Goal: Task Accomplishment & Management: Complete application form

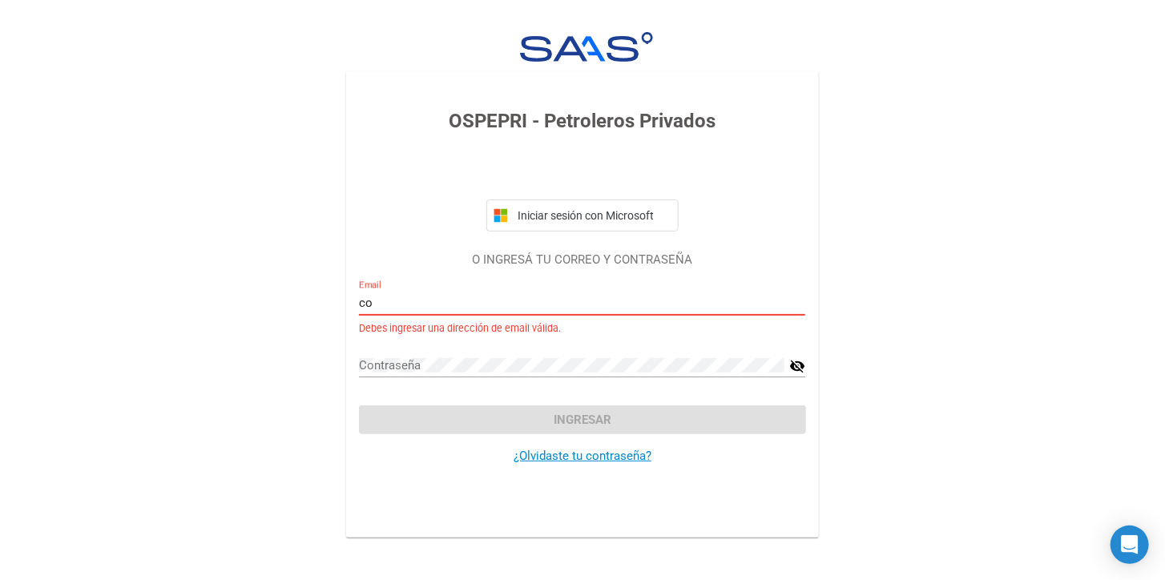
type input "c"
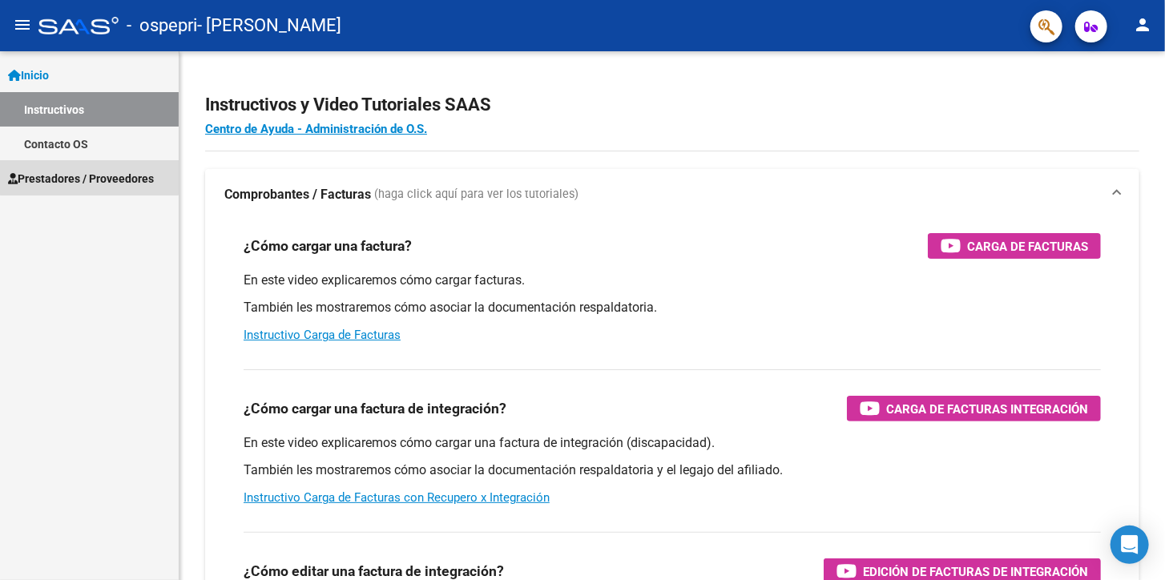
click at [89, 174] on span "Prestadores / Proveedores" at bounding box center [81, 179] width 146 height 18
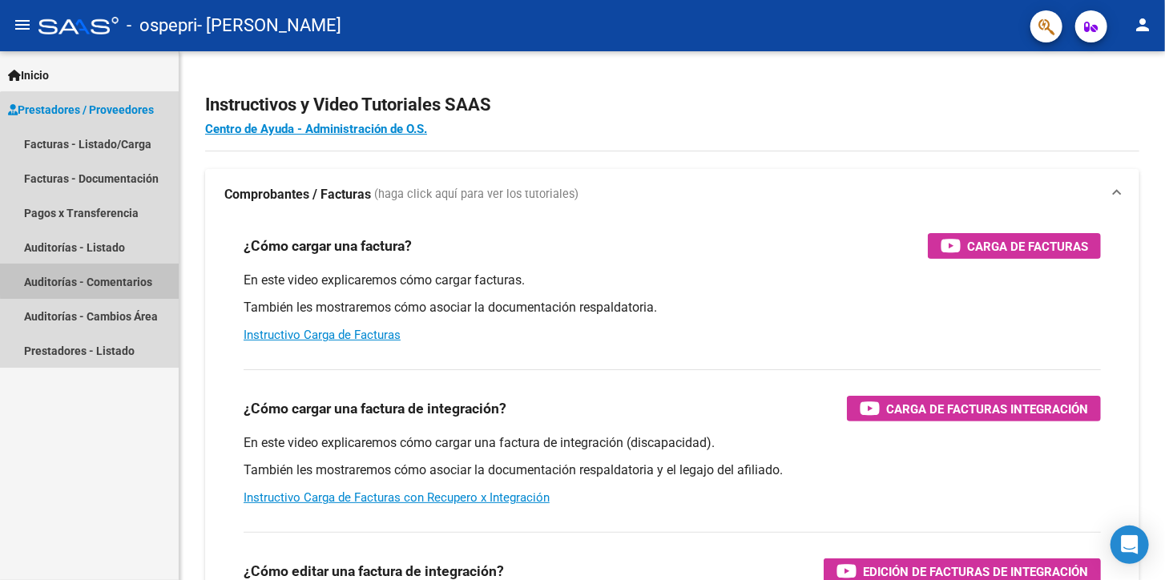
click at [94, 278] on link "Auditorías - Comentarios" at bounding box center [89, 281] width 179 height 34
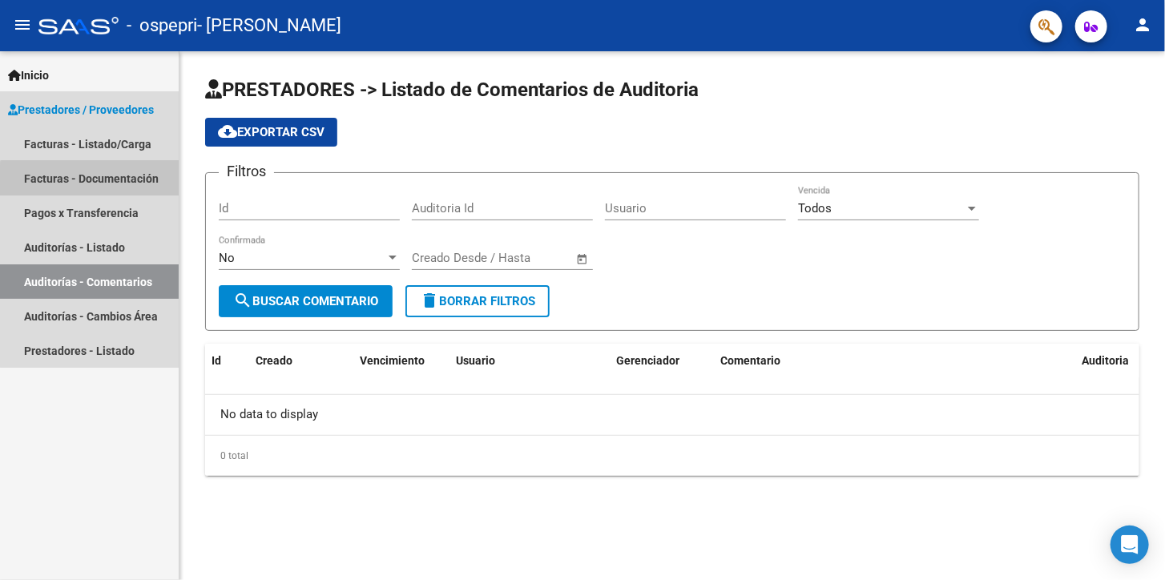
click at [113, 188] on link "Facturas - Documentación" at bounding box center [89, 178] width 179 height 34
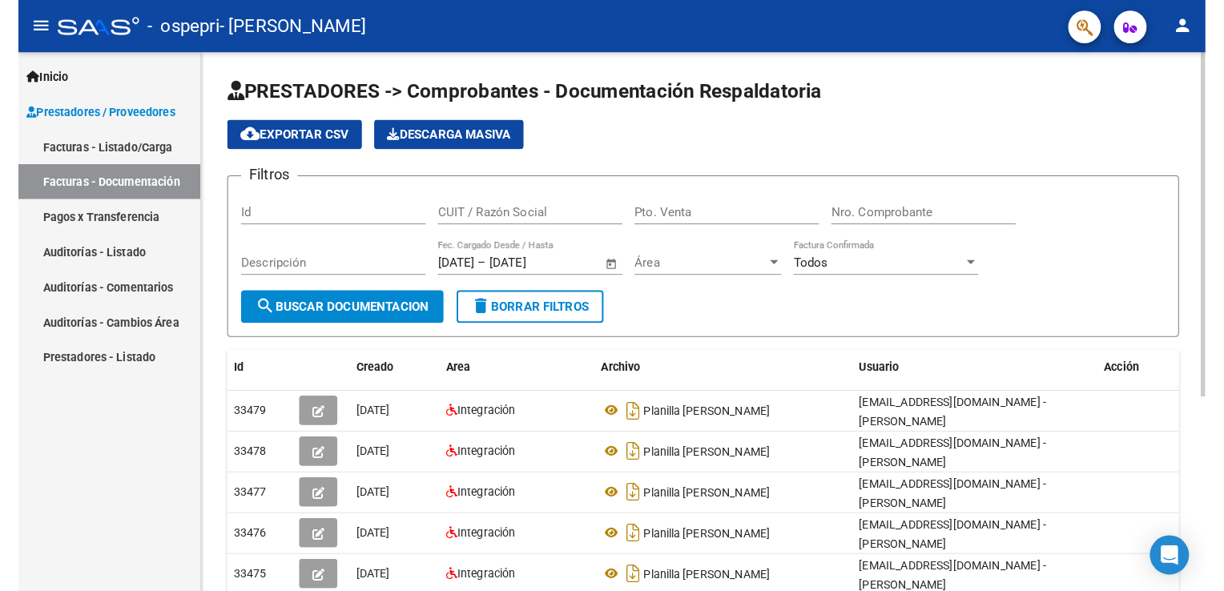
scroll to position [298, 0]
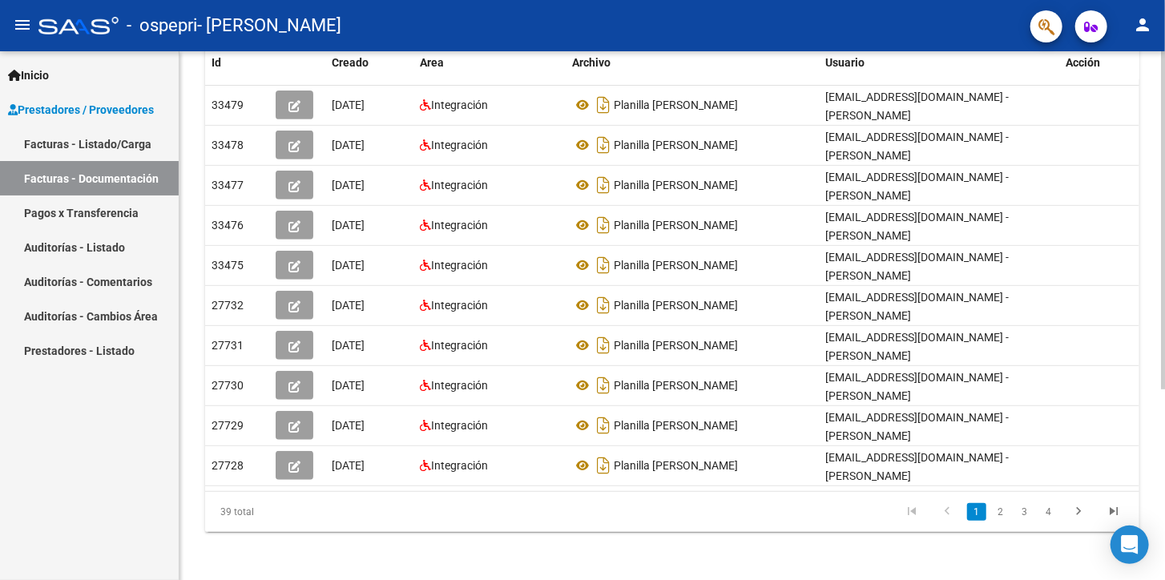
click at [1164, 566] on html "menu - ospepri - [PERSON_NAME] person Inicio Instructivos Contacto OS Prestador…" at bounding box center [582, 290] width 1165 height 580
click at [1159, 95] on div "PRESTADORES -> Comprobantes - Documentación Respaldatoria cloud_download Export…" at bounding box center [671, 168] width 985 height 830
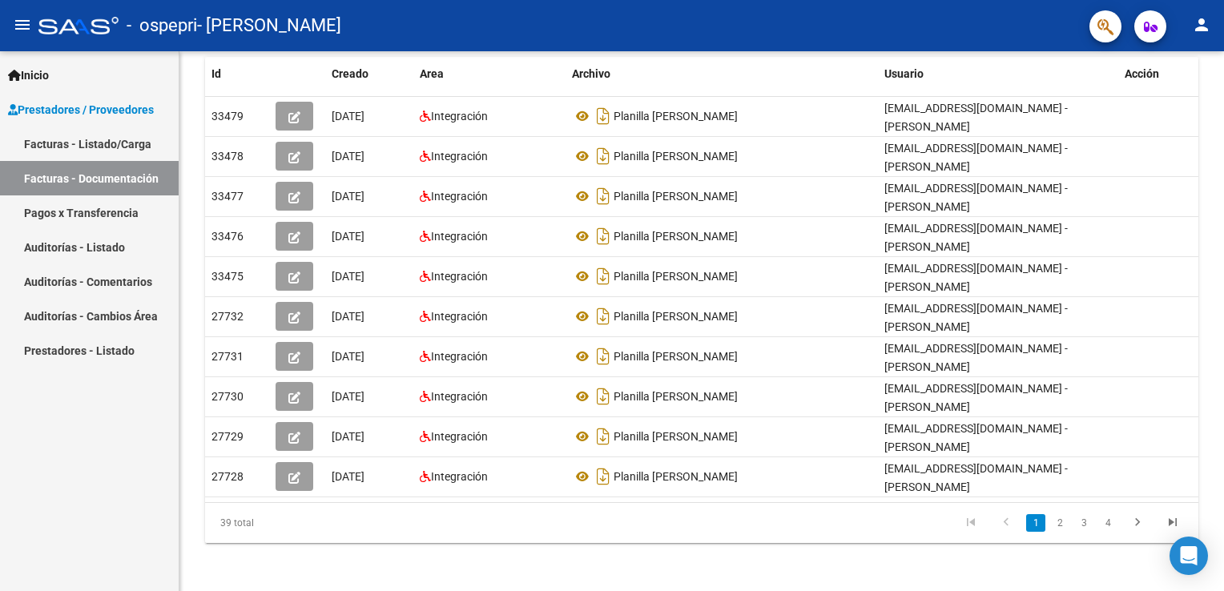
scroll to position [287, 0]
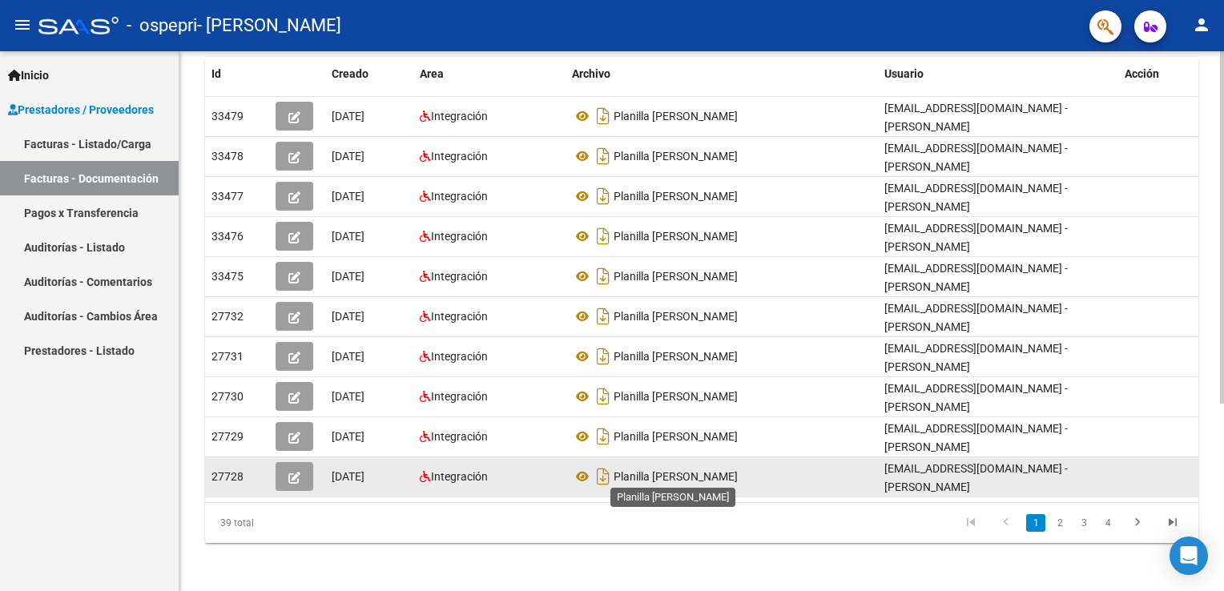
drag, startPoint x: 830, startPoint y: 489, endPoint x: 713, endPoint y: 476, distance: 117.7
click at [713, 476] on datatable-body-cell "Planilla [PERSON_NAME]" at bounding box center [722, 476] width 312 height 39
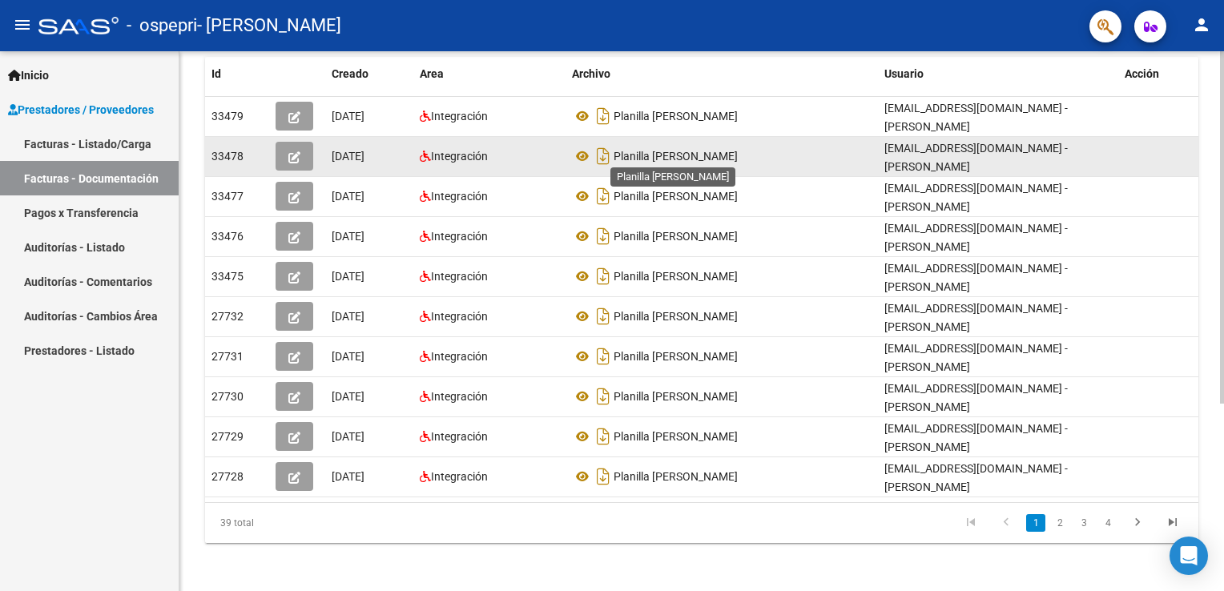
click at [703, 152] on span "Planilla [PERSON_NAME]" at bounding box center [676, 156] width 124 height 13
click at [554, 152] on div "Integración" at bounding box center [489, 156] width 139 height 18
click at [775, 159] on div "Planilla [PERSON_NAME]" at bounding box center [722, 156] width 300 height 26
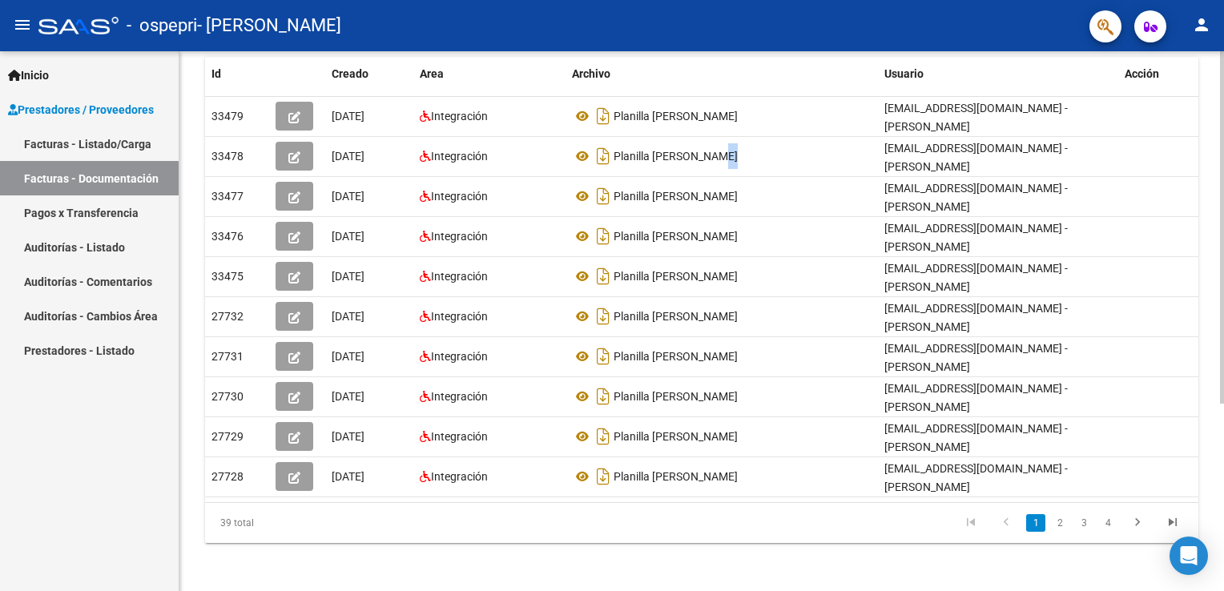
scroll to position [0, 0]
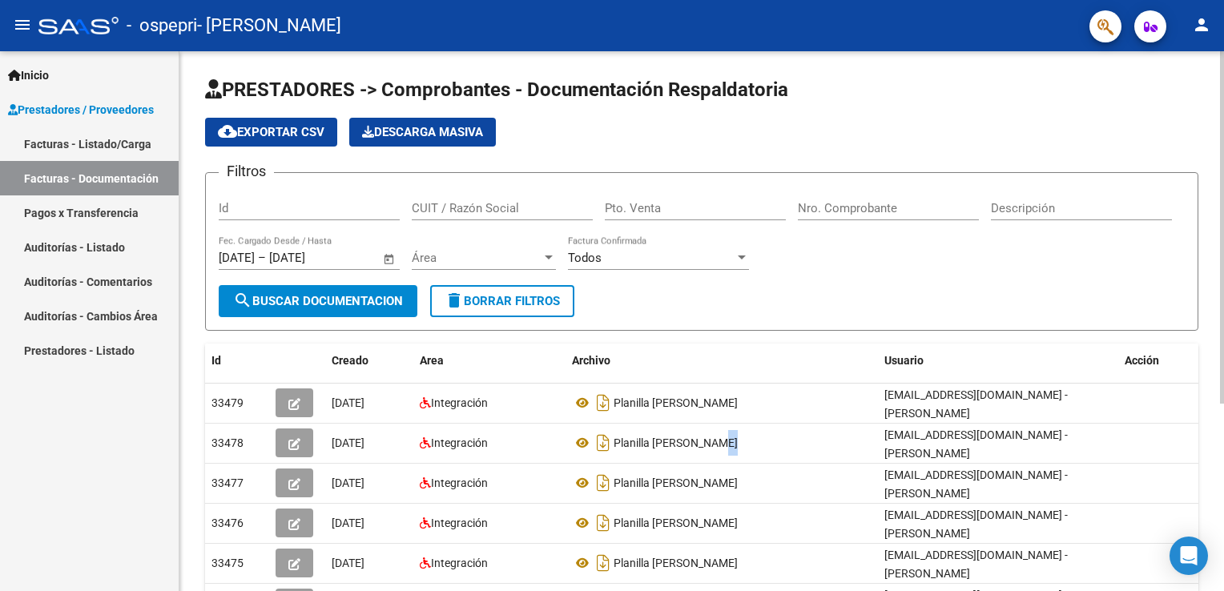
click at [1164, 218] on div at bounding box center [1222, 321] width 4 height 540
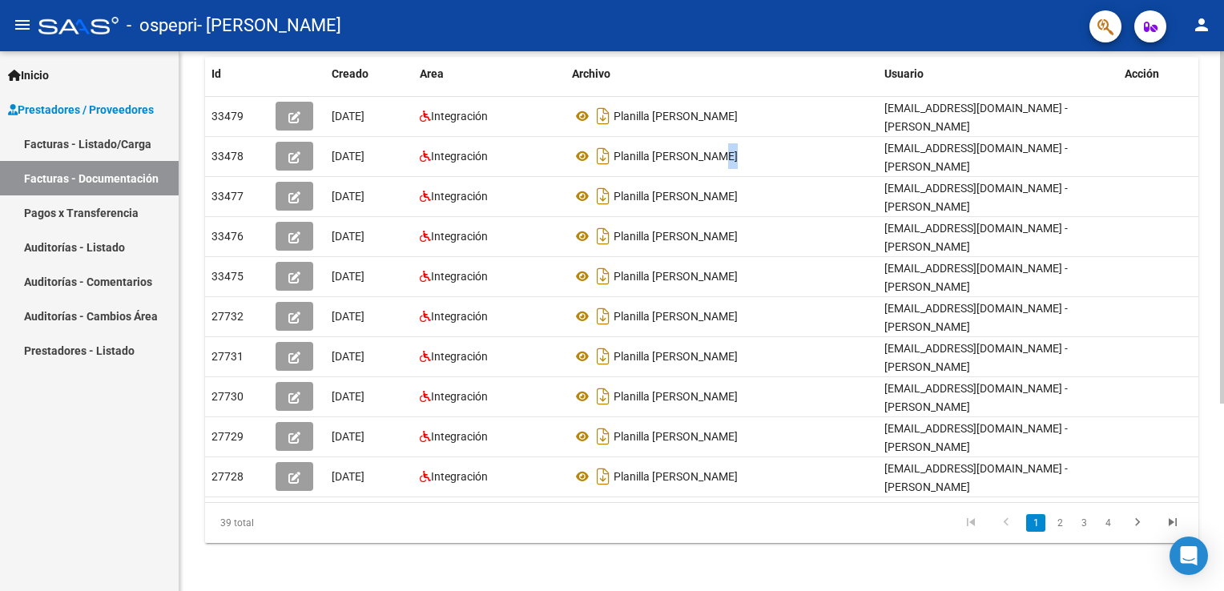
click at [1164, 450] on div at bounding box center [1222, 321] width 4 height 540
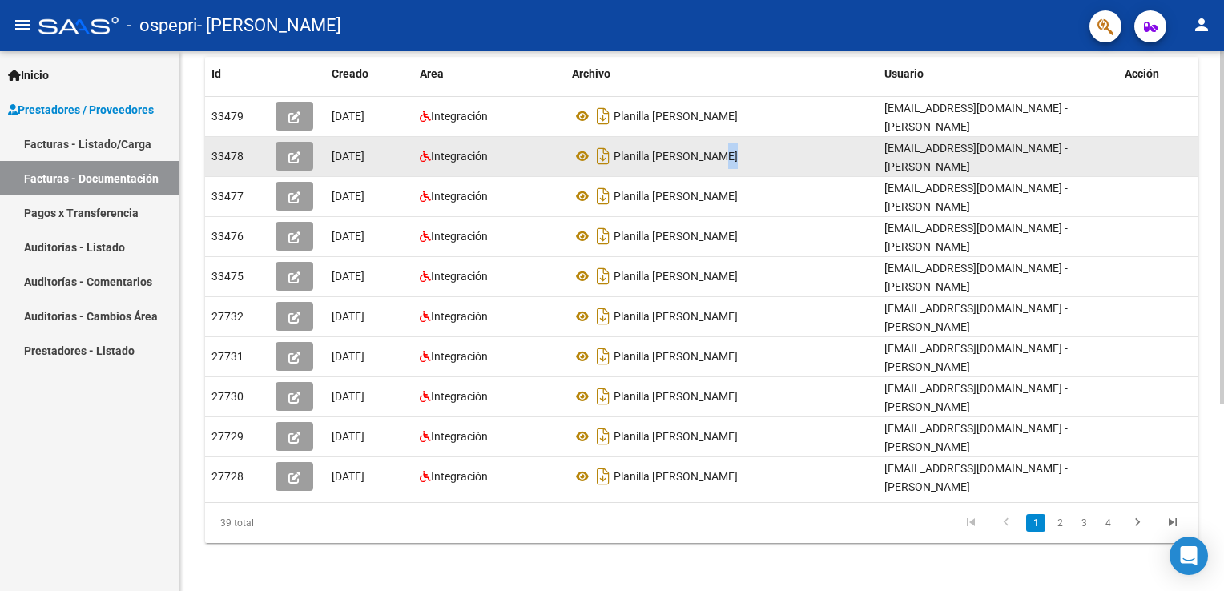
click at [767, 168] on datatable-body-cell "Planilla [PERSON_NAME]" at bounding box center [722, 156] width 312 height 39
click at [292, 159] on icon "button" at bounding box center [294, 157] width 12 height 12
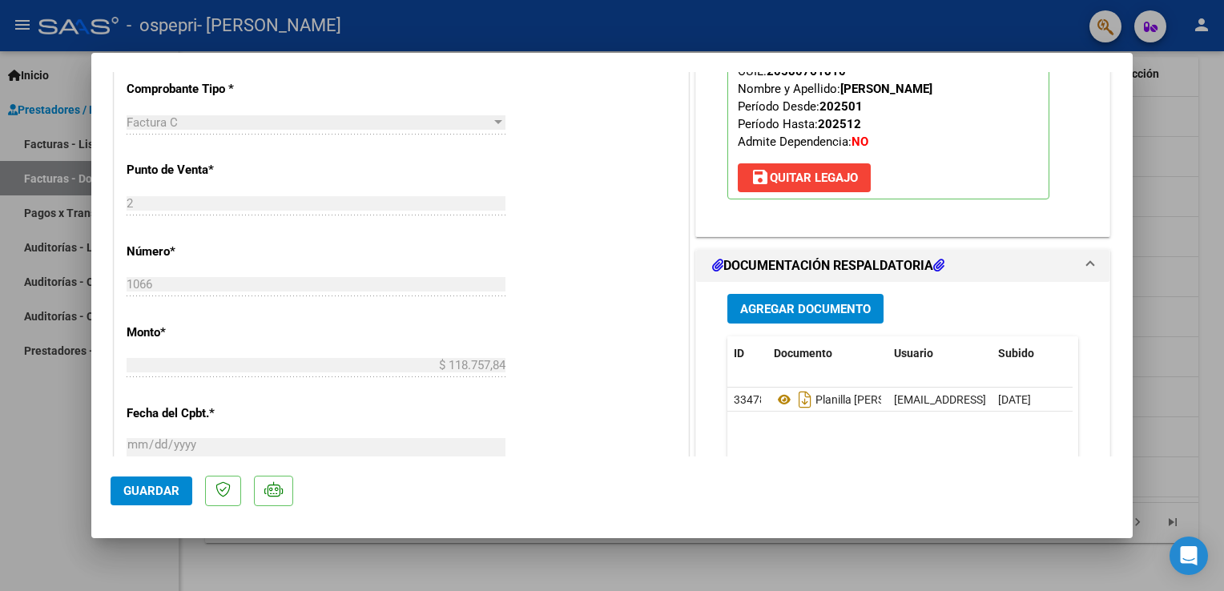
scroll to position [609, 0]
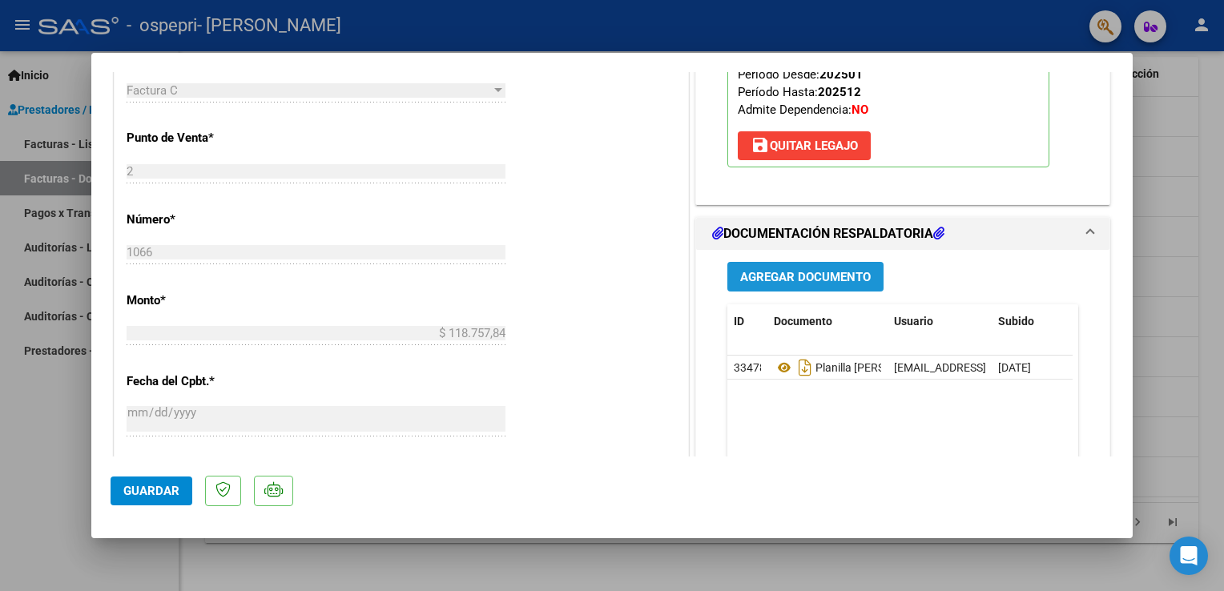
click at [760, 270] on span "Agregar Documento" at bounding box center [805, 277] width 131 height 14
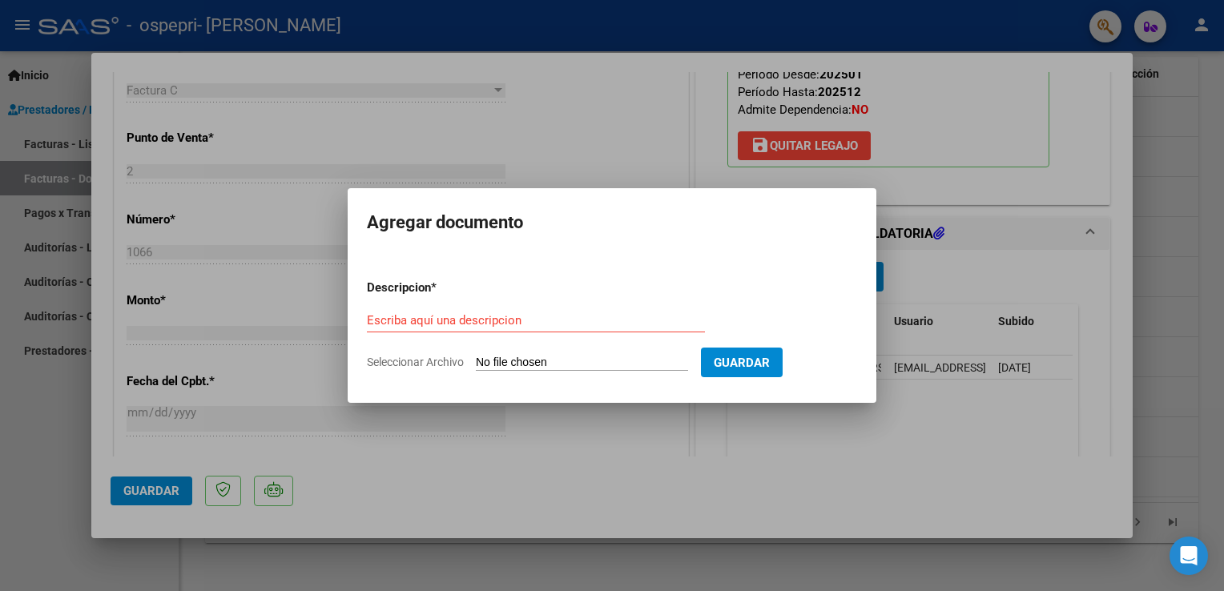
click at [499, 328] on div "Escriba aquí una descripcion" at bounding box center [536, 320] width 338 height 24
type input "c"
type input "factura [PERSON_NAME][DATE]"
click at [494, 362] on input "Seleccionar Archivo" at bounding box center [582, 363] width 212 height 15
type input "C:\fakepath\27289954754_011_00002_00001067.pdf"
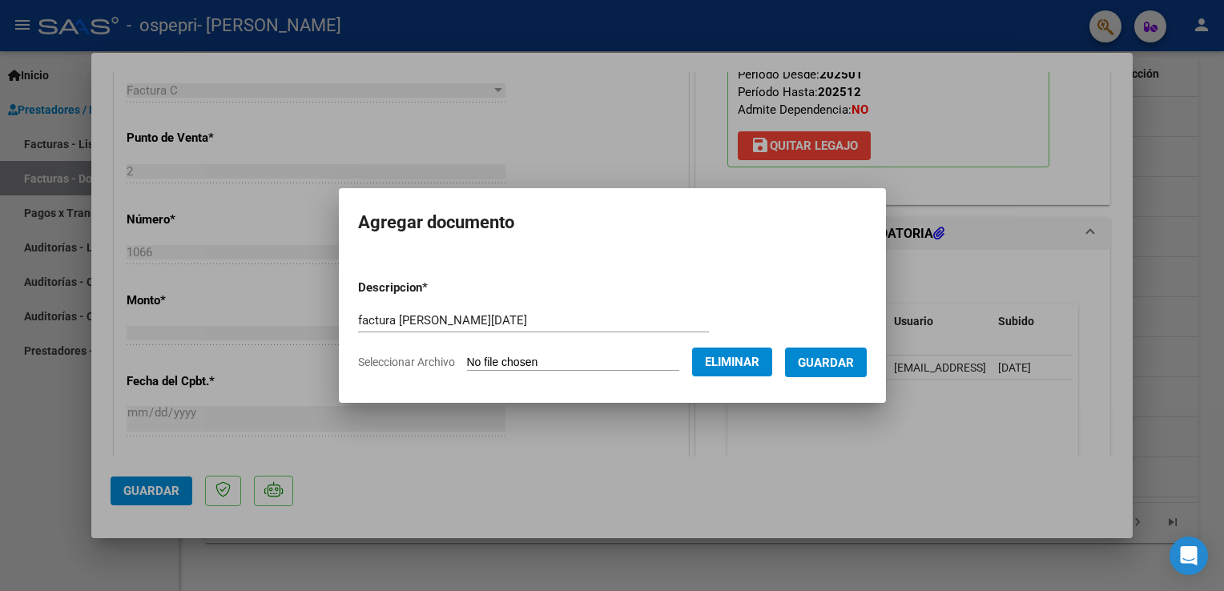
click at [886, 366] on mat-dialog-content "Descripcion * factura [PERSON_NAME][DATE] Escriba aquí una descripcion Seleccio…" at bounding box center [612, 319] width 547 height 130
click at [867, 365] on button "Guardar" at bounding box center [826, 363] width 82 height 30
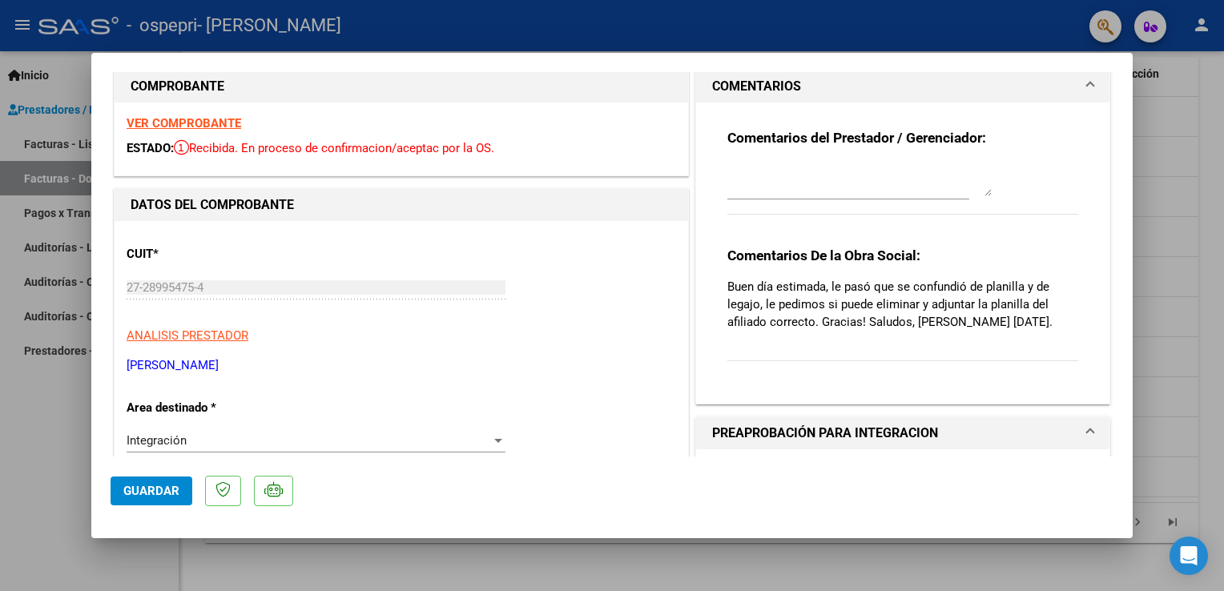
scroll to position [0, 0]
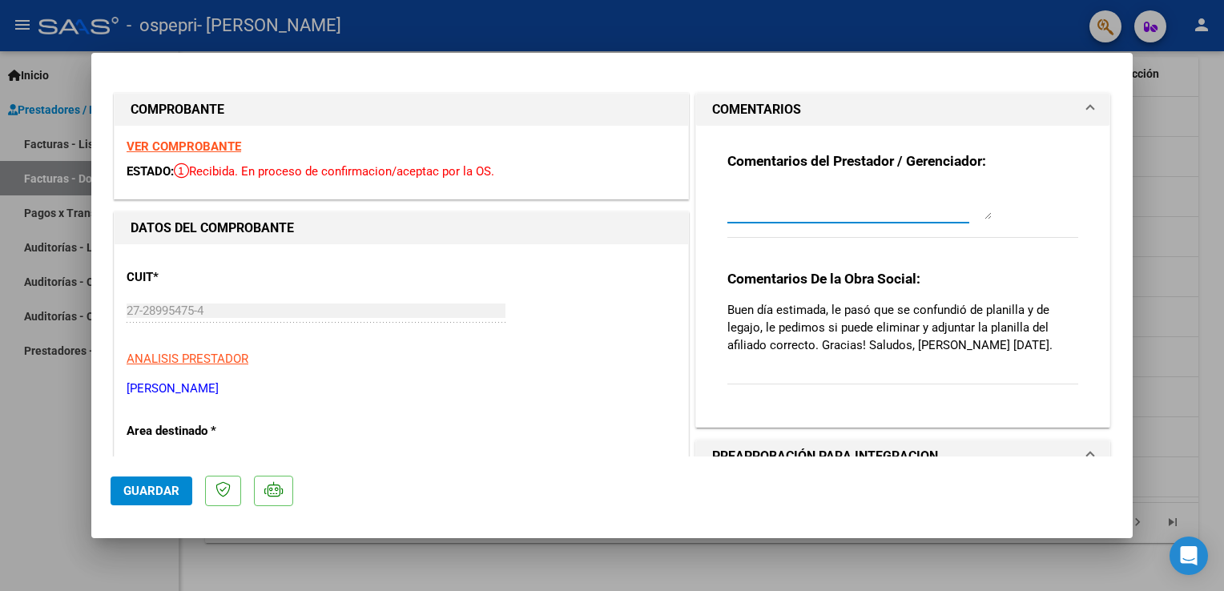
click at [766, 213] on textarea at bounding box center [859, 203] width 264 height 32
type textarea "buen dia quisiera saber si realice lo solicitado ya que la planilla estaba falt…"
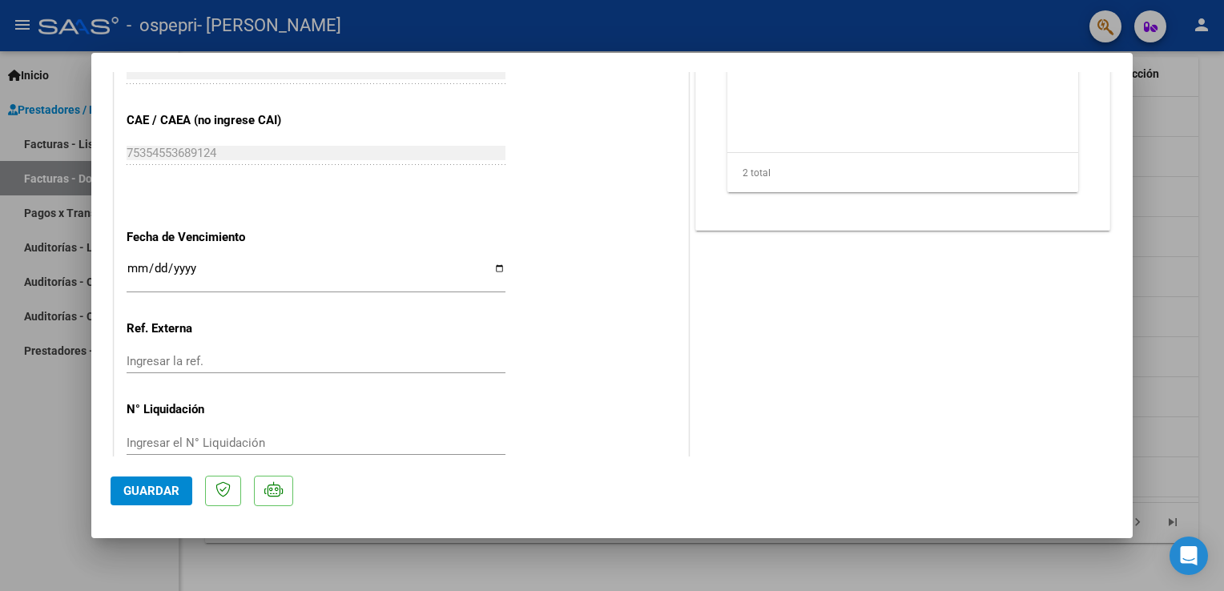
scroll to position [989, 0]
click at [1132, 82] on mat-dialog-content "COMPROBANTE VER COMPROBANTE ESTADO: Recibida. En proceso de confirmacion/acepta…" at bounding box center [612, 264] width 1042 height 385
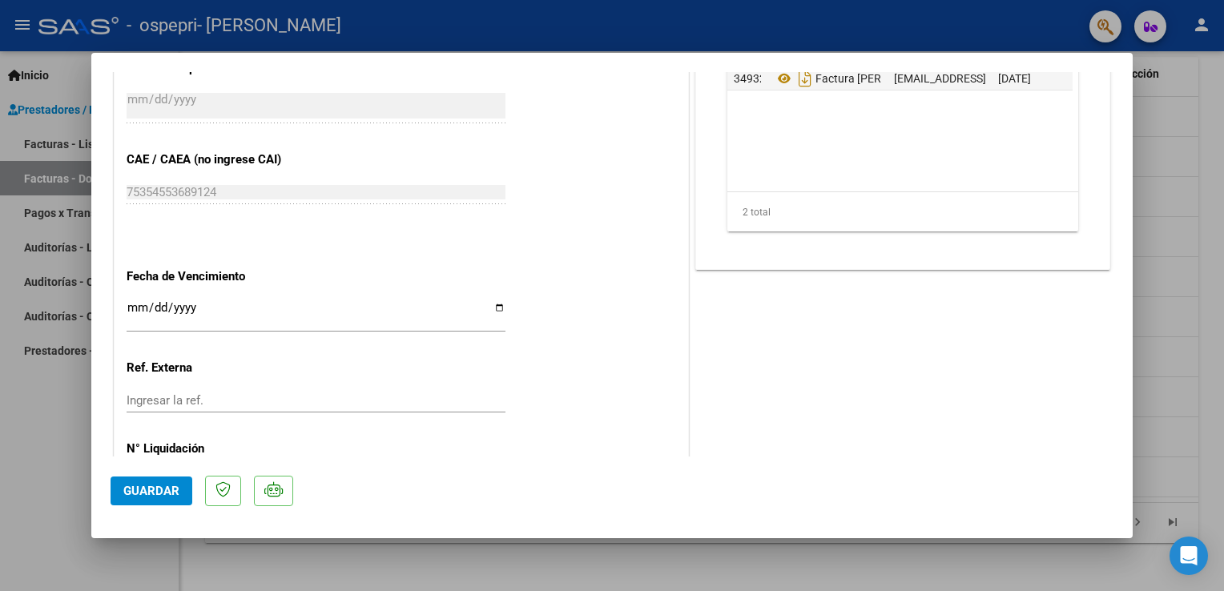
click at [1132, 82] on mat-dialog-content "COMPROBANTE VER COMPROBANTE ESTADO: Recibida. En proceso de confirmacion/acepta…" at bounding box center [612, 264] width 1042 height 385
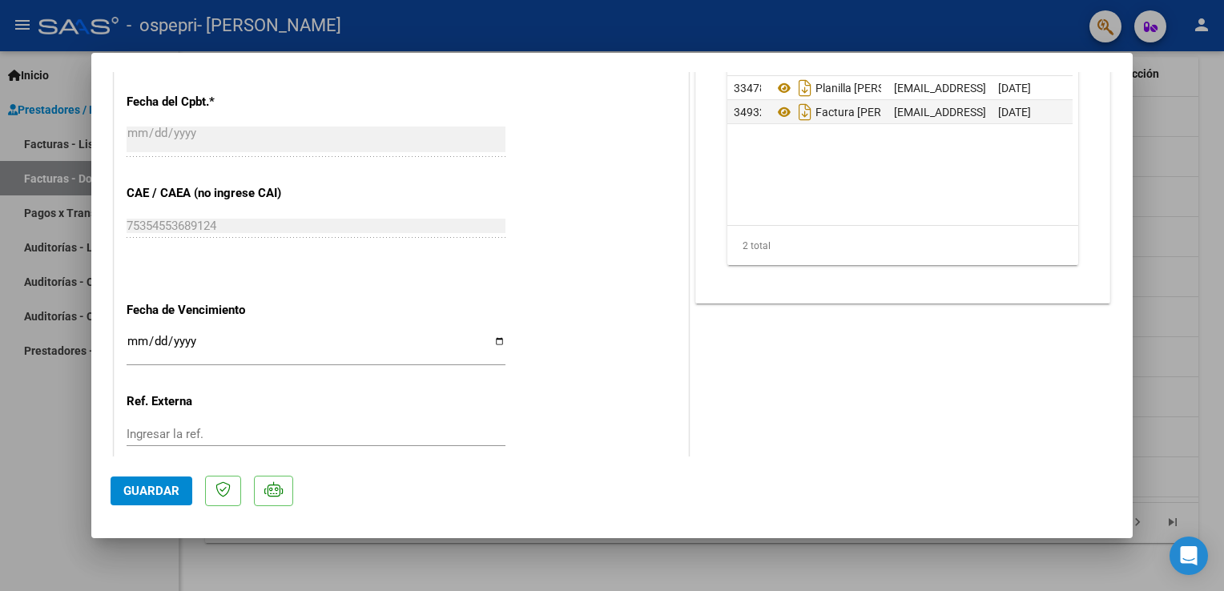
click at [1132, 82] on mat-dialog-content "COMPROBANTE VER COMPROBANTE ESTADO: Recibida. En proceso de confirmacion/acepta…" at bounding box center [612, 264] width 1042 height 385
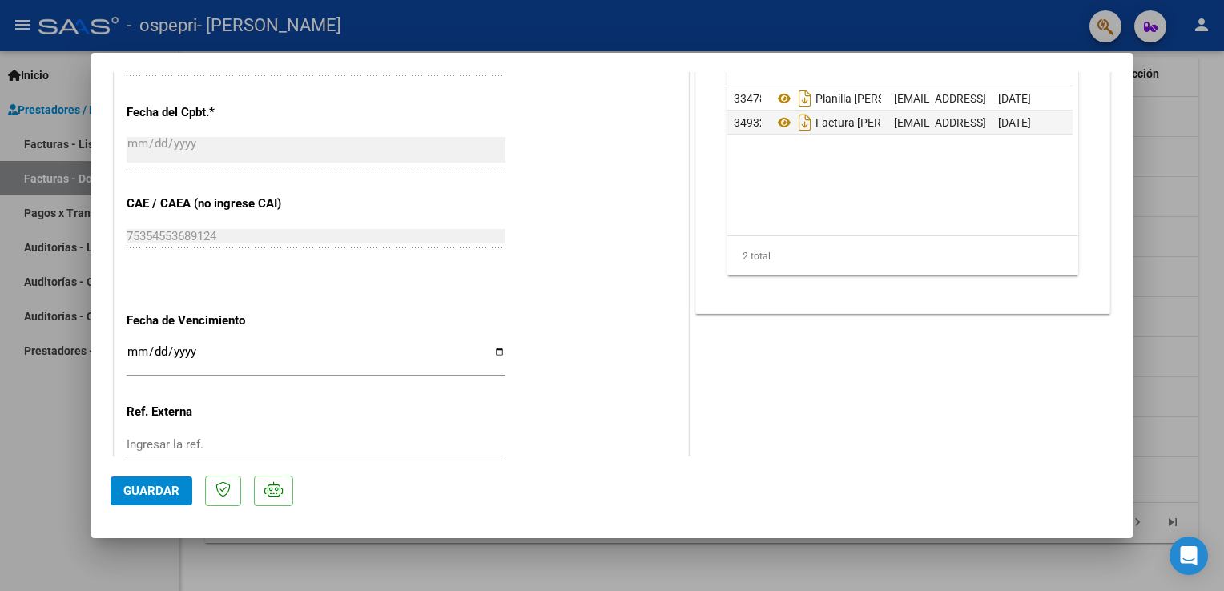
click at [1132, 82] on mat-dialog-content "COMPROBANTE VER COMPROBANTE ESTADO: Recibida. En proceso de confirmacion/acepta…" at bounding box center [612, 264] width 1042 height 385
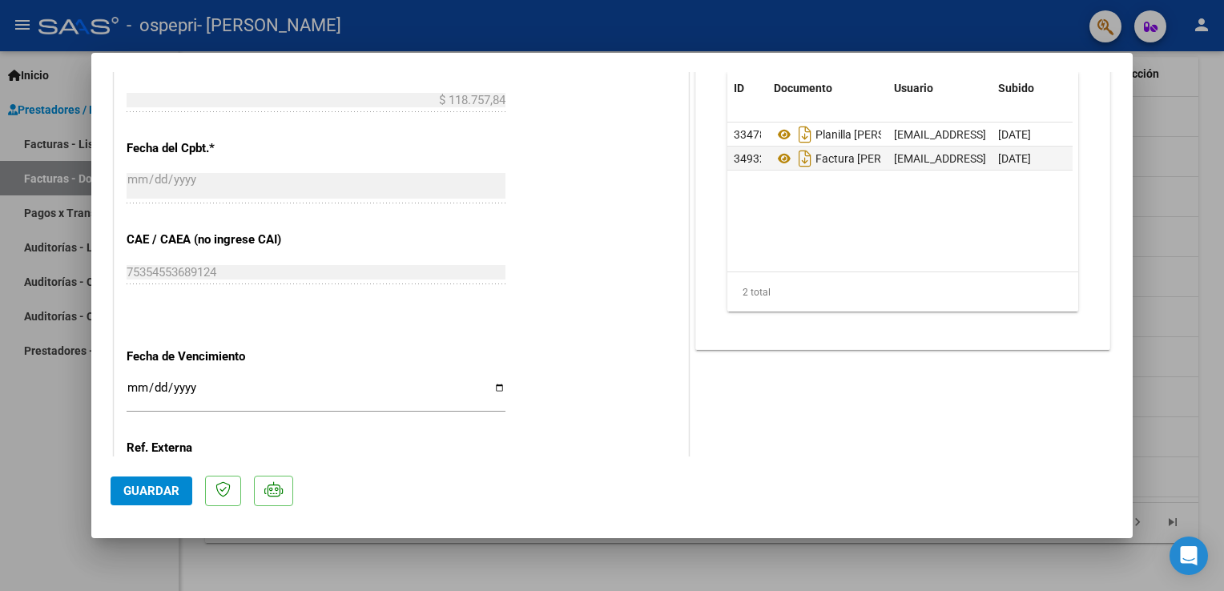
click at [1132, 82] on mat-dialog-content "COMPROBANTE VER COMPROBANTE ESTADO: Recibida. En proceso de confirmacion/acepta…" at bounding box center [612, 264] width 1042 height 385
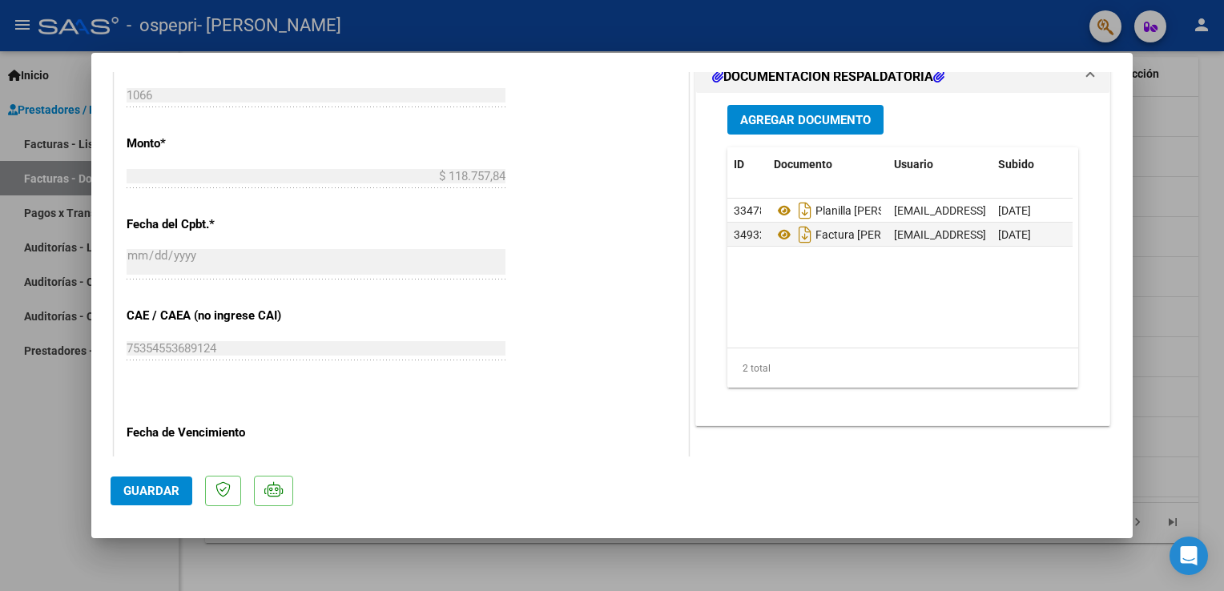
scroll to position [726, 0]
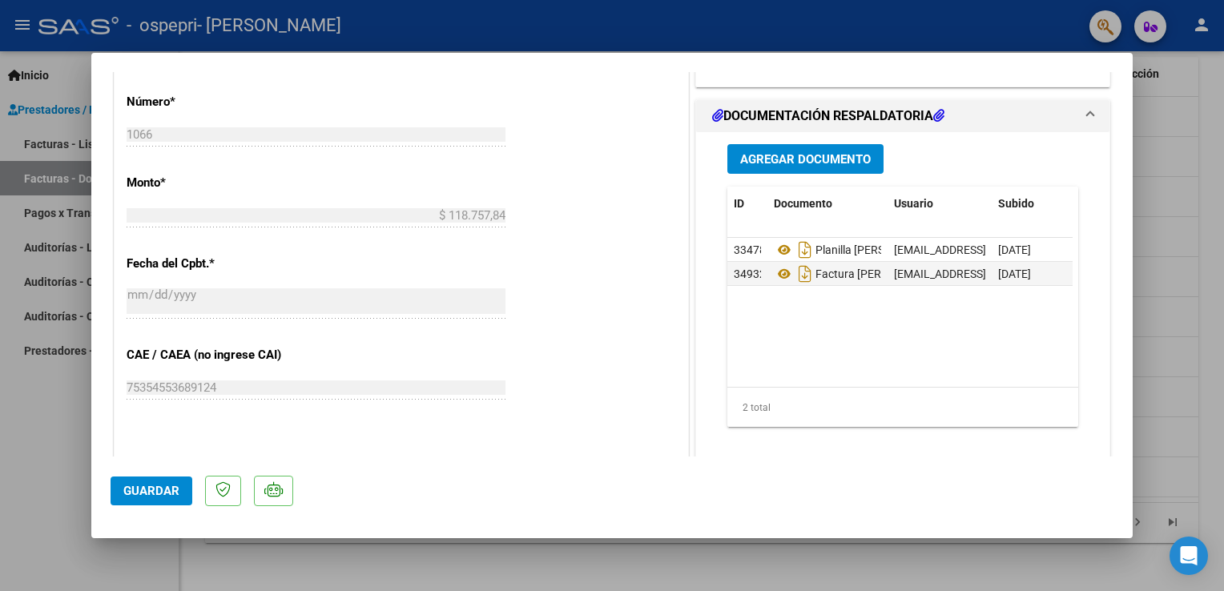
click at [1132, 82] on mat-dialog-content "COMPROBANTE VER COMPROBANTE ESTADO: Recibida. En proceso de confirmacion/acepta…" at bounding box center [612, 264] width 1042 height 385
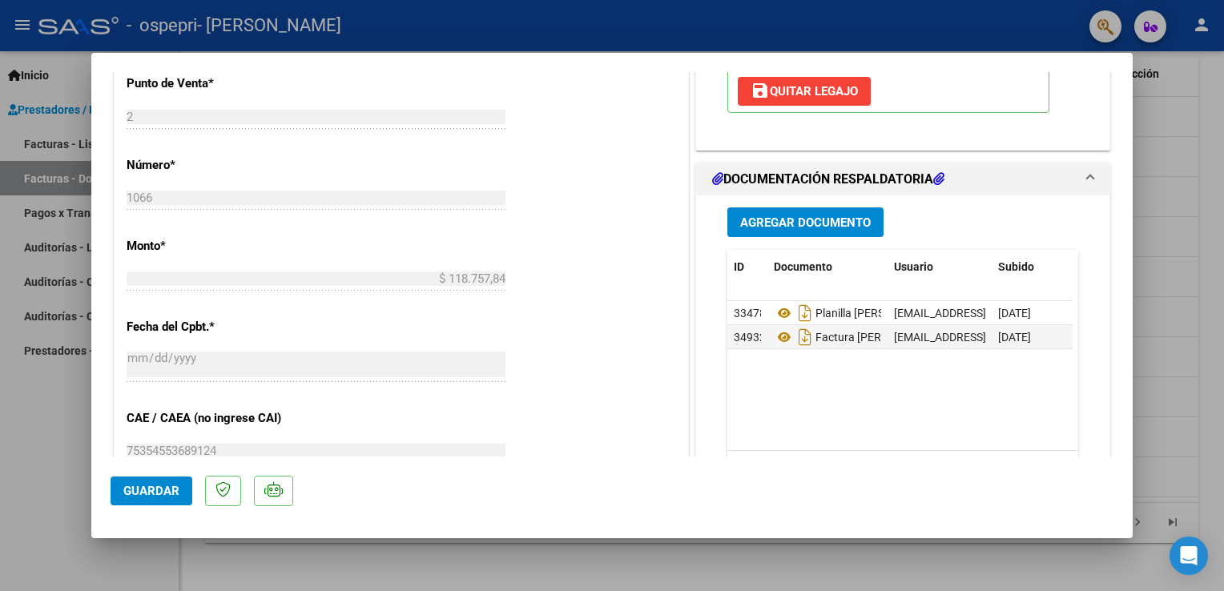
click at [1132, 82] on mat-dialog-content "COMPROBANTE VER COMPROBANTE ESTADO: Recibida. En proceso de confirmacion/acepta…" at bounding box center [612, 264] width 1042 height 385
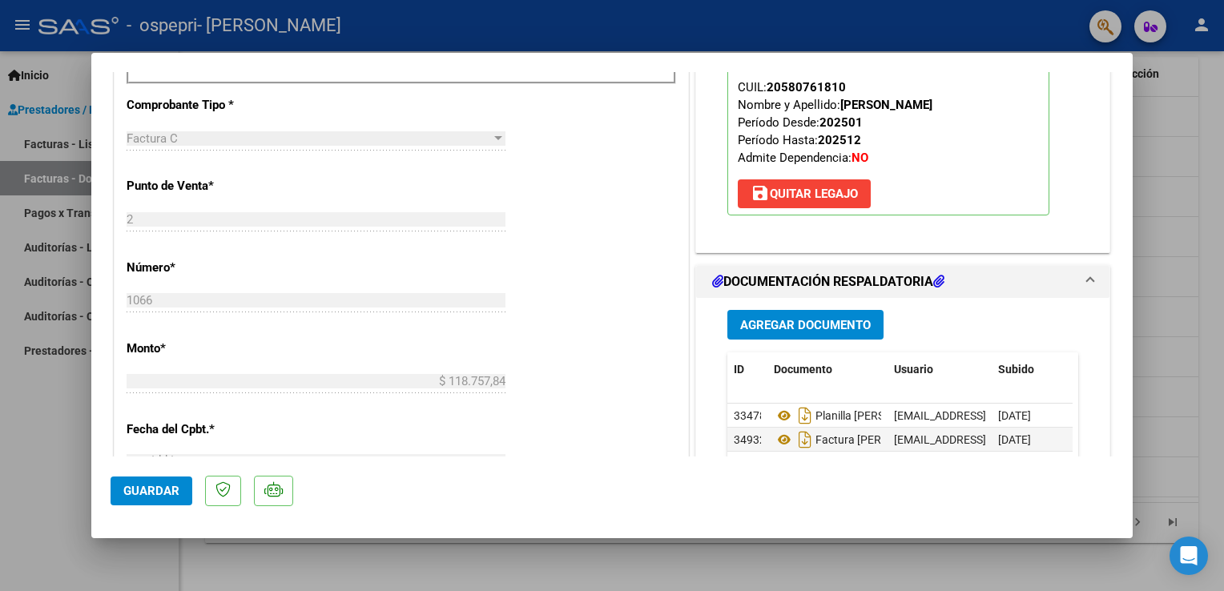
click at [1132, 82] on mat-dialog-content "COMPROBANTE VER COMPROBANTE ESTADO: Recibida. En proceso de confirmacion/acepta…" at bounding box center [612, 264] width 1042 height 385
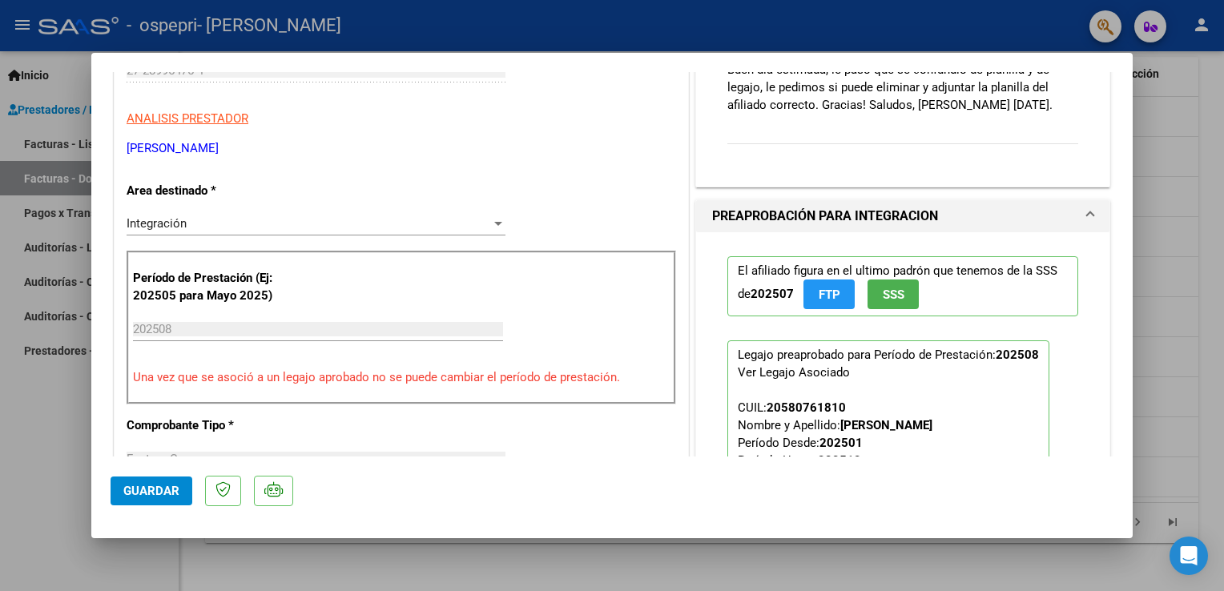
click at [1132, 82] on mat-dialog-content "COMPROBANTE VER COMPROBANTE ESTADO: Recibida. En proceso de confirmacion/acepta…" at bounding box center [612, 264] width 1042 height 385
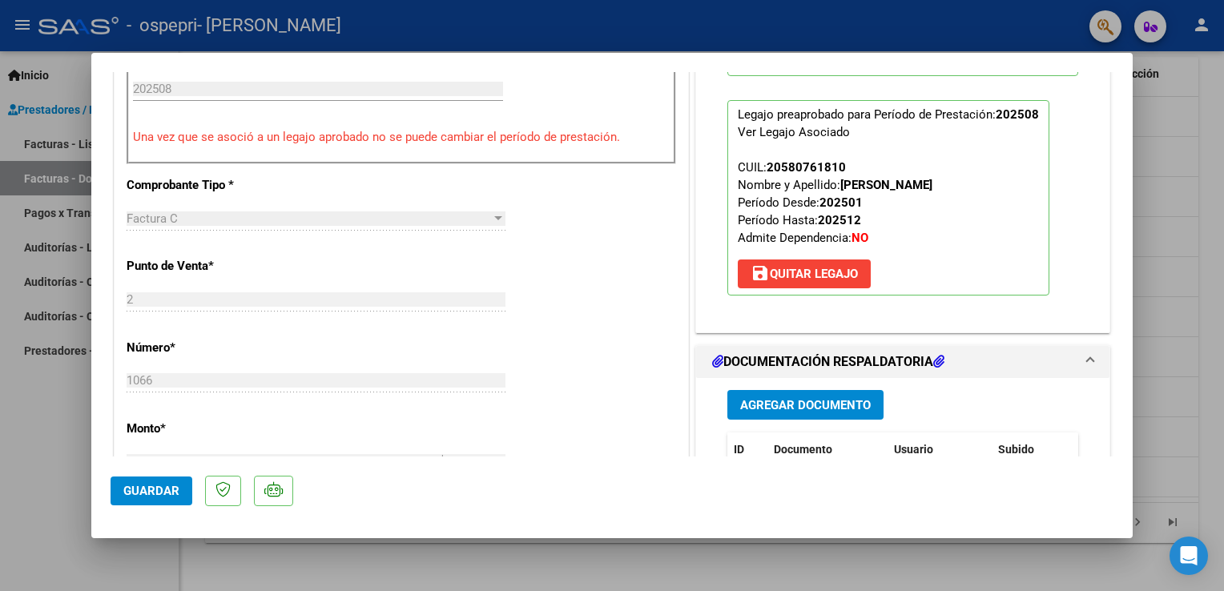
scroll to position [513, 0]
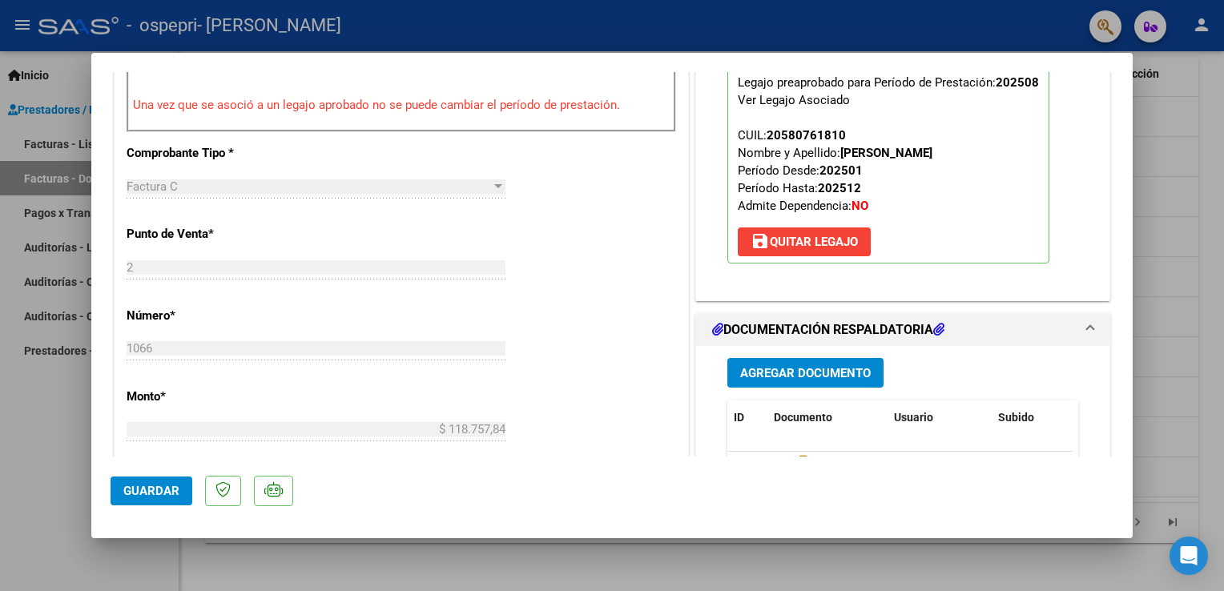
click at [166, 338] on div "1066 Ingresar el Nro." at bounding box center [316, 349] width 379 height 24
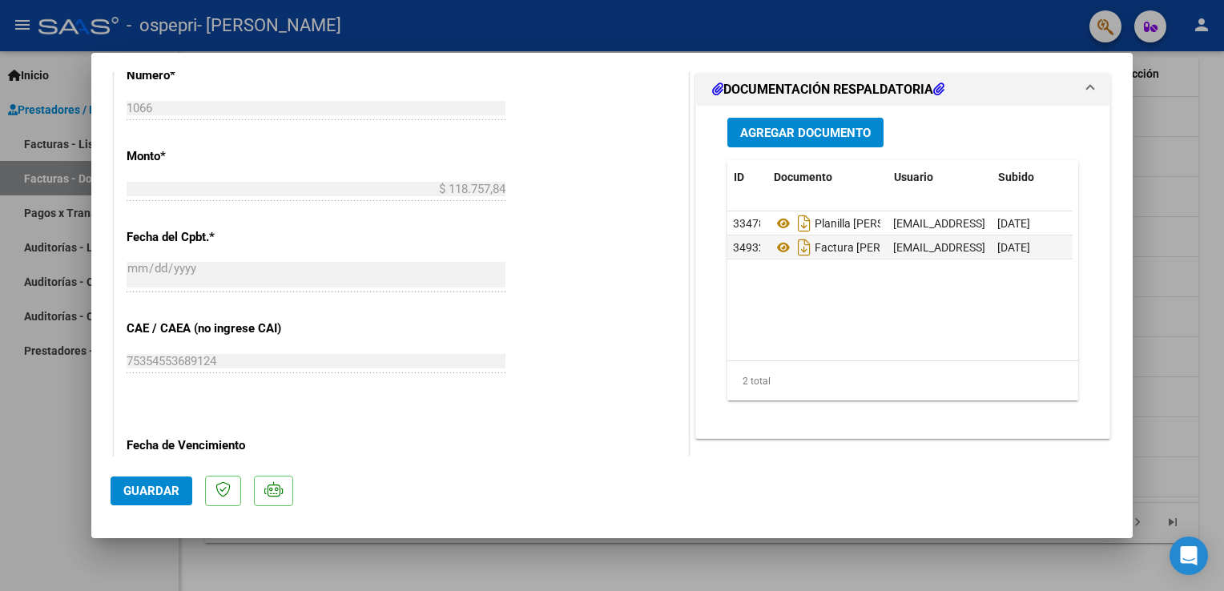
scroll to position [0, 0]
click at [747, 227] on span "33478" at bounding box center [750, 223] width 32 height 13
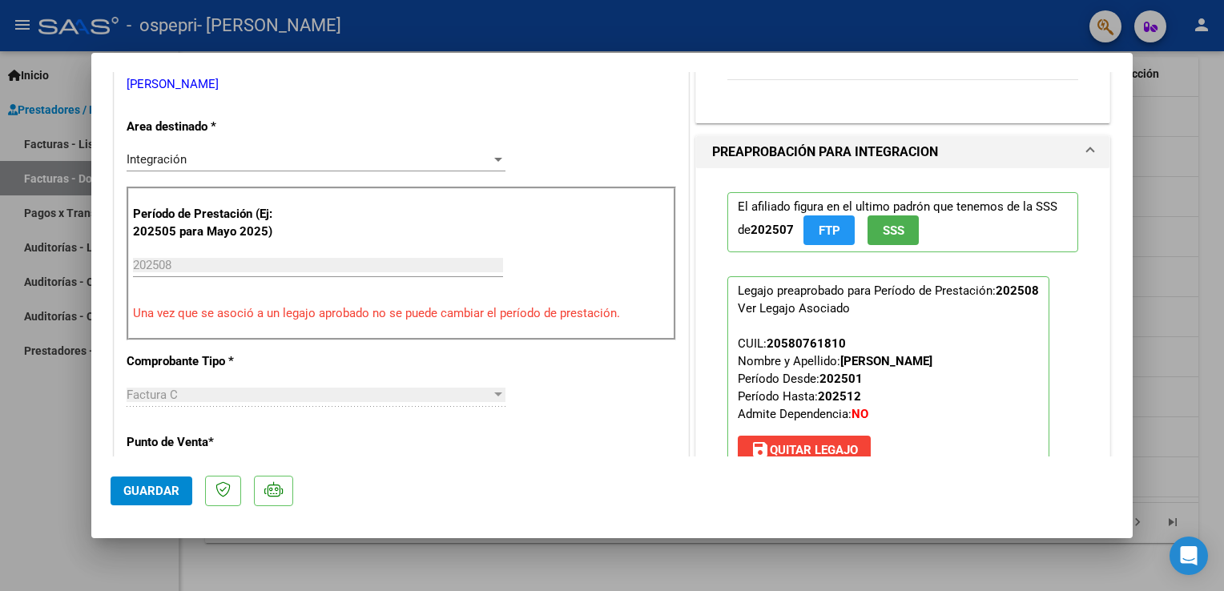
scroll to position [272, 0]
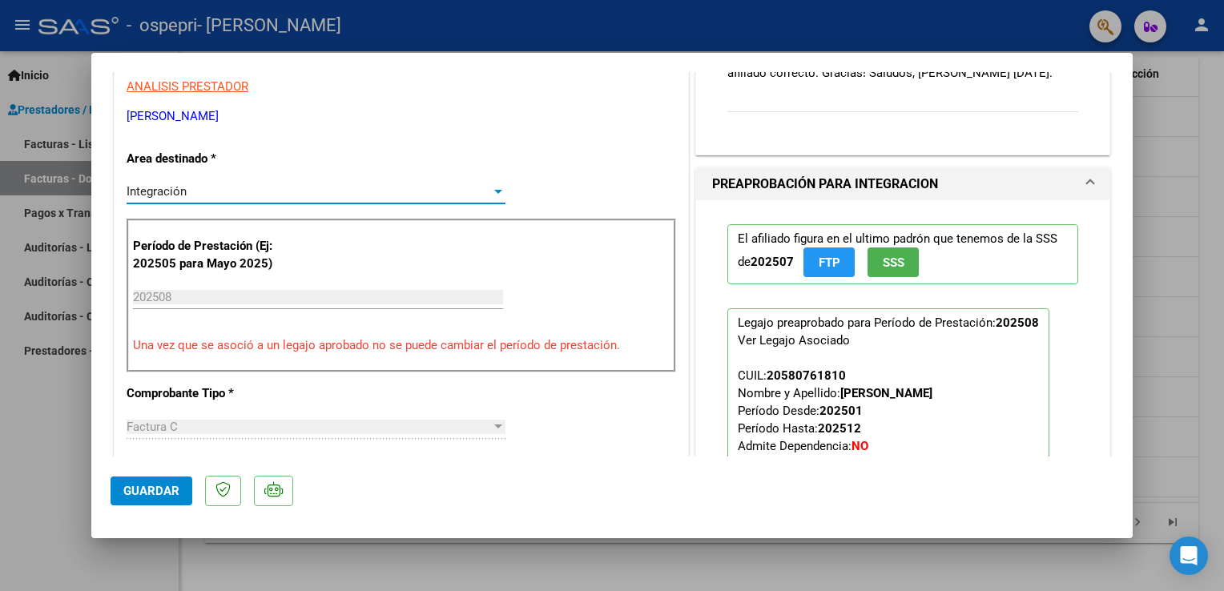
click at [492, 188] on div at bounding box center [498, 191] width 14 height 13
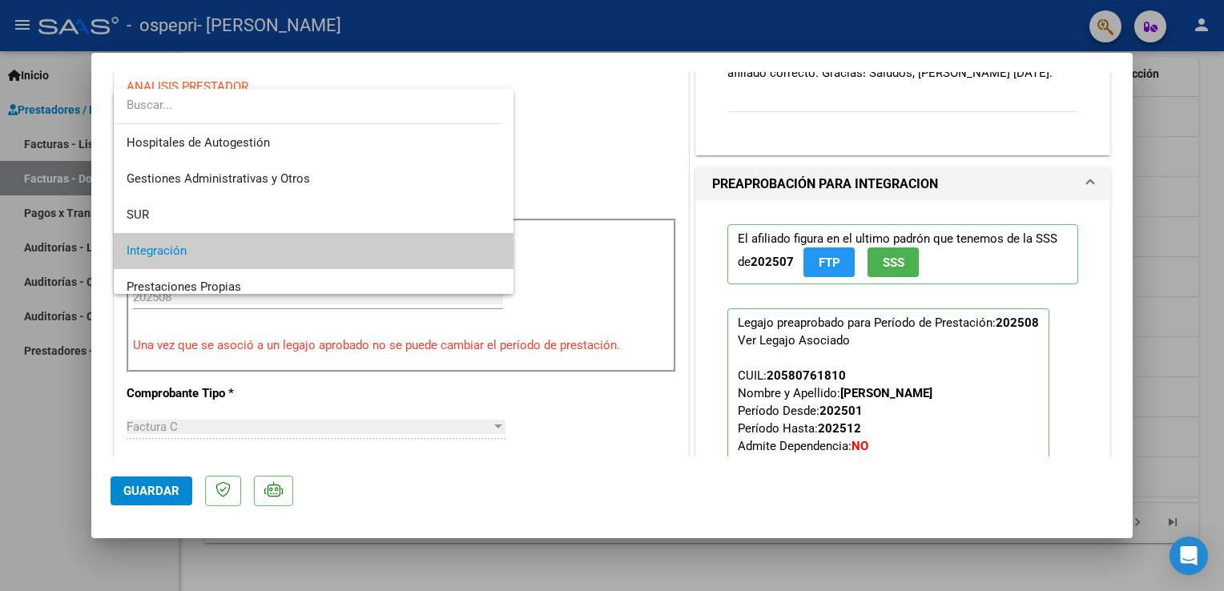
scroll to position [59, 0]
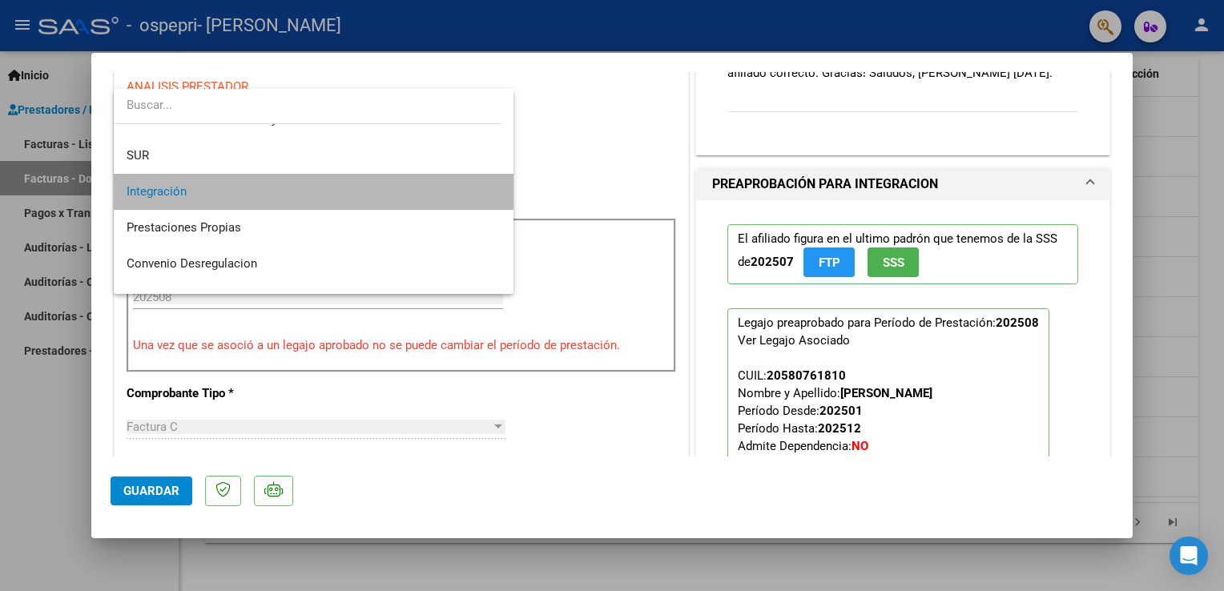
click at [481, 194] on span "Integración" at bounding box center [314, 192] width 375 height 36
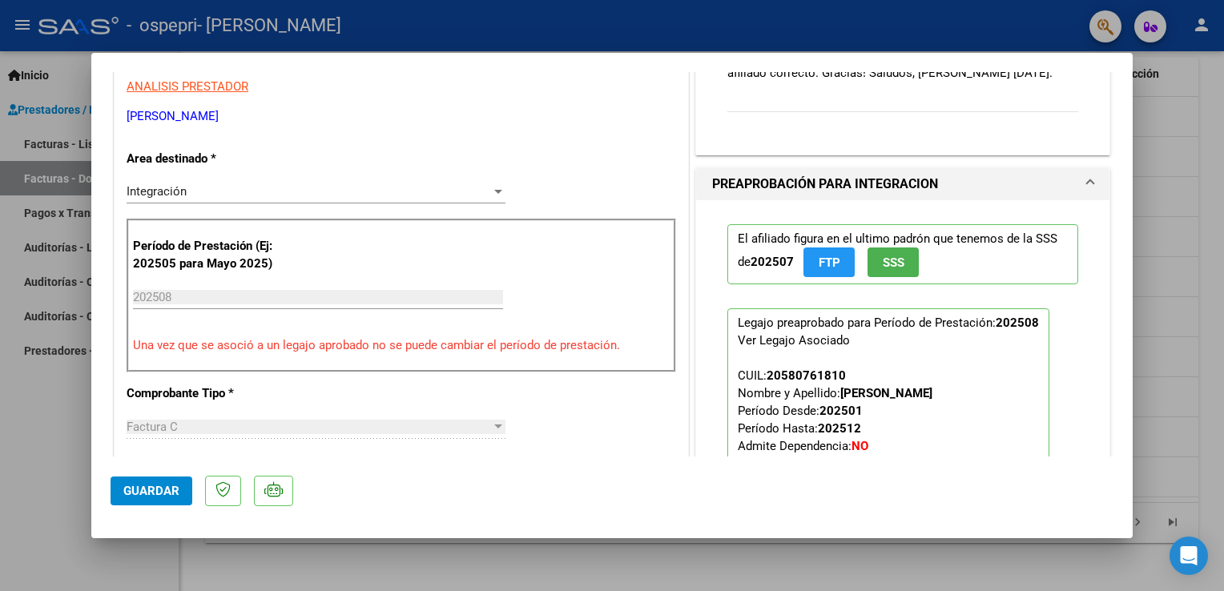
click at [497, 425] on div at bounding box center [498, 427] width 8 height 4
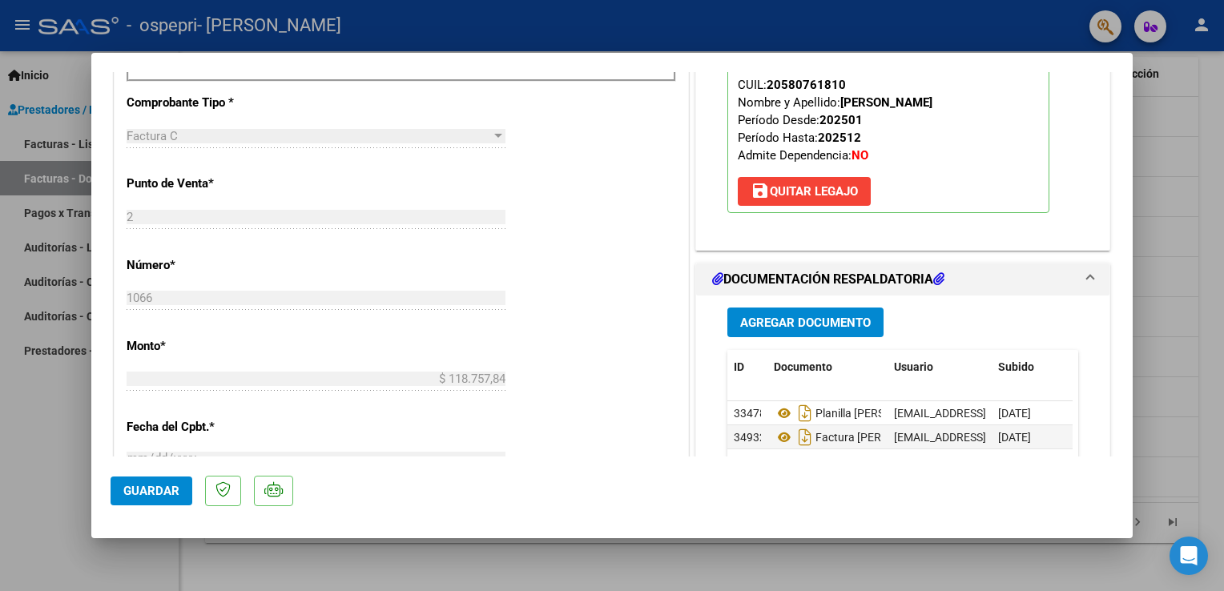
scroll to position [593, 0]
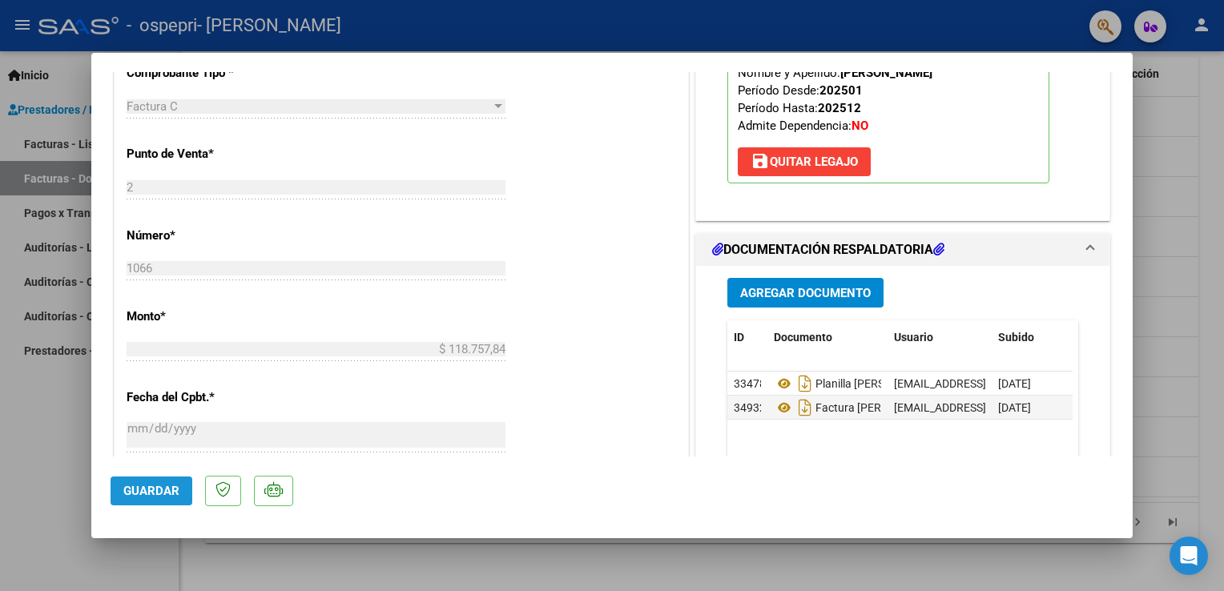
click at [156, 499] on button "Guardar" at bounding box center [152, 491] width 82 height 29
click at [682, 103] on div "DATOS DEL COMPROBANTE CUIT * 27-28995475-4 Ingresar CUIT ANALISIS PRESTADOR [PE…" at bounding box center [401, 235] width 575 height 1232
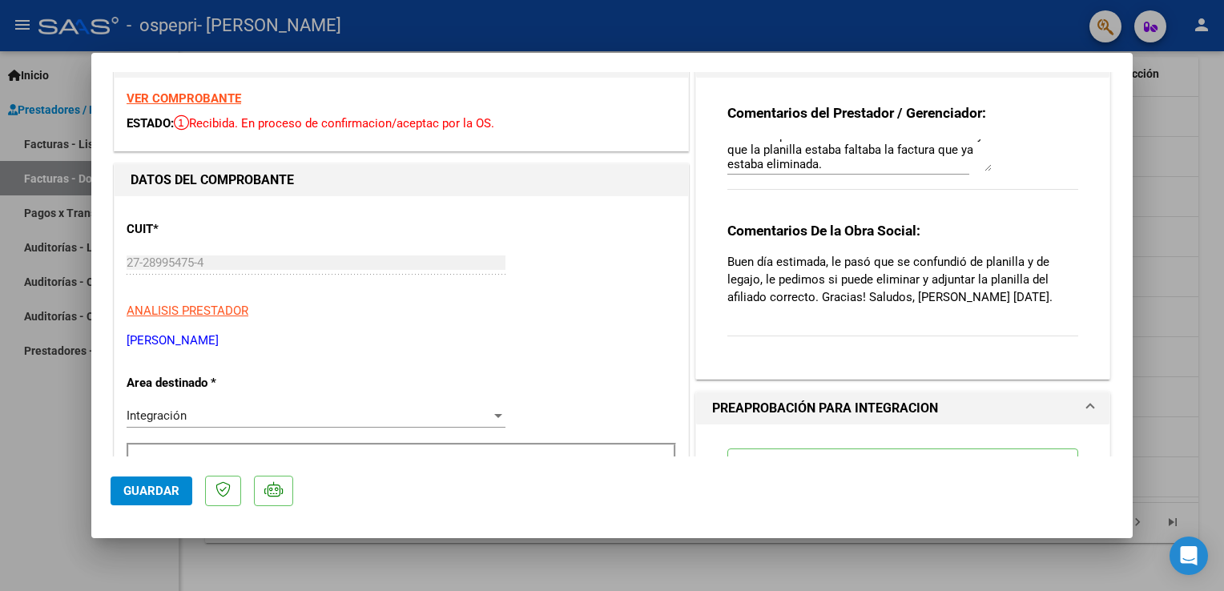
scroll to position [16, 0]
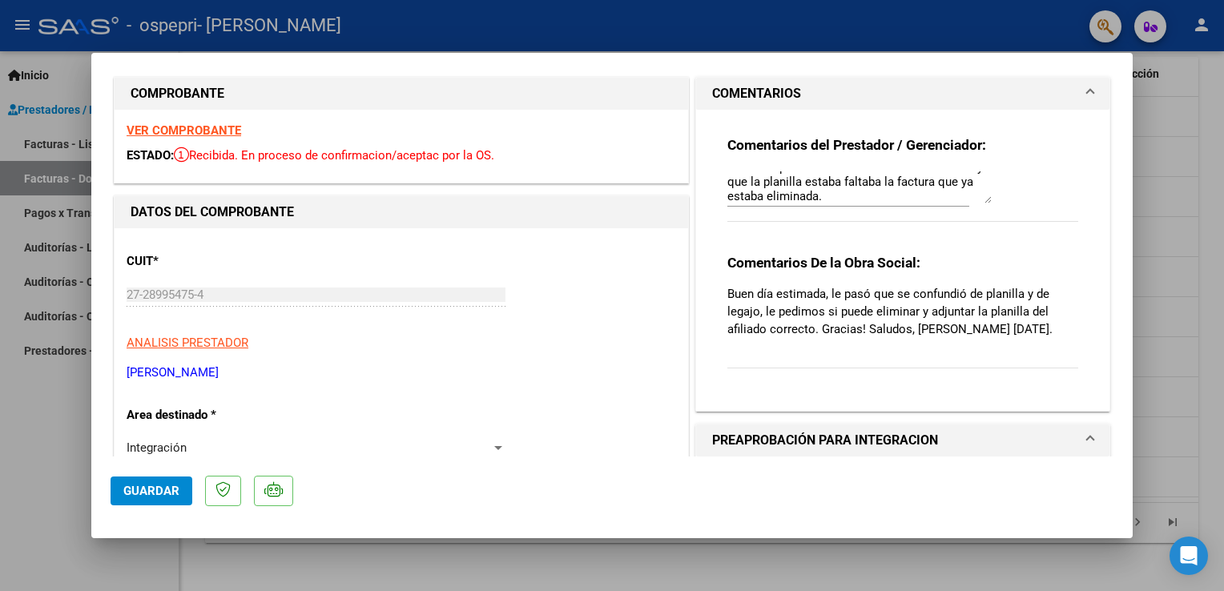
click at [160, 131] on strong "VER COMPROBANTE" at bounding box center [184, 130] width 115 height 14
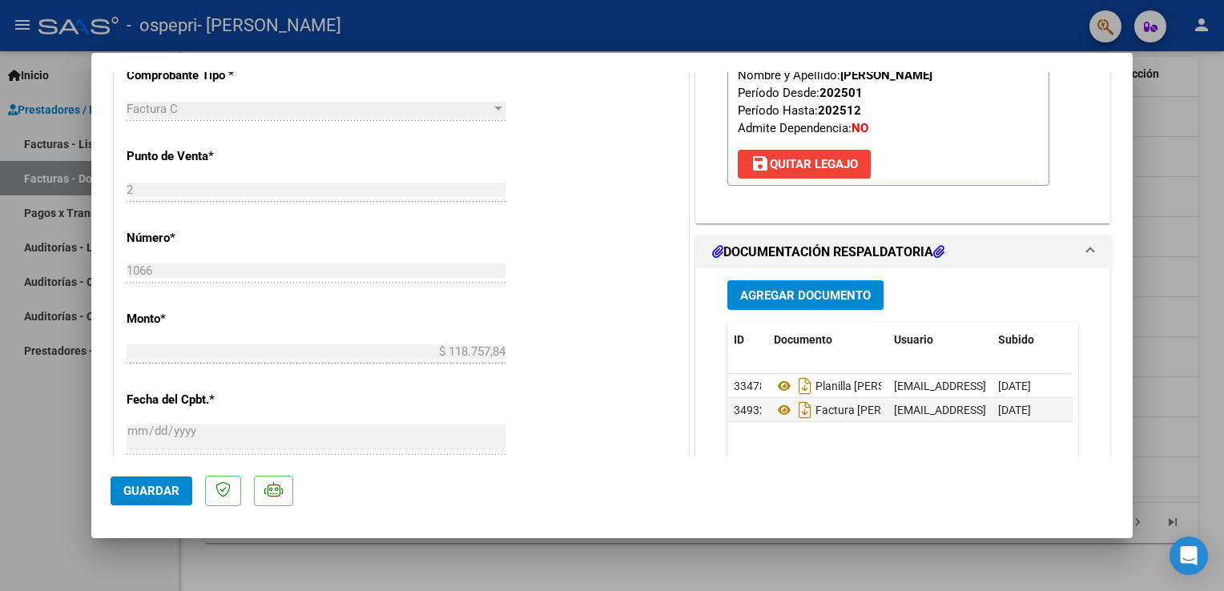
scroll to position [614, 0]
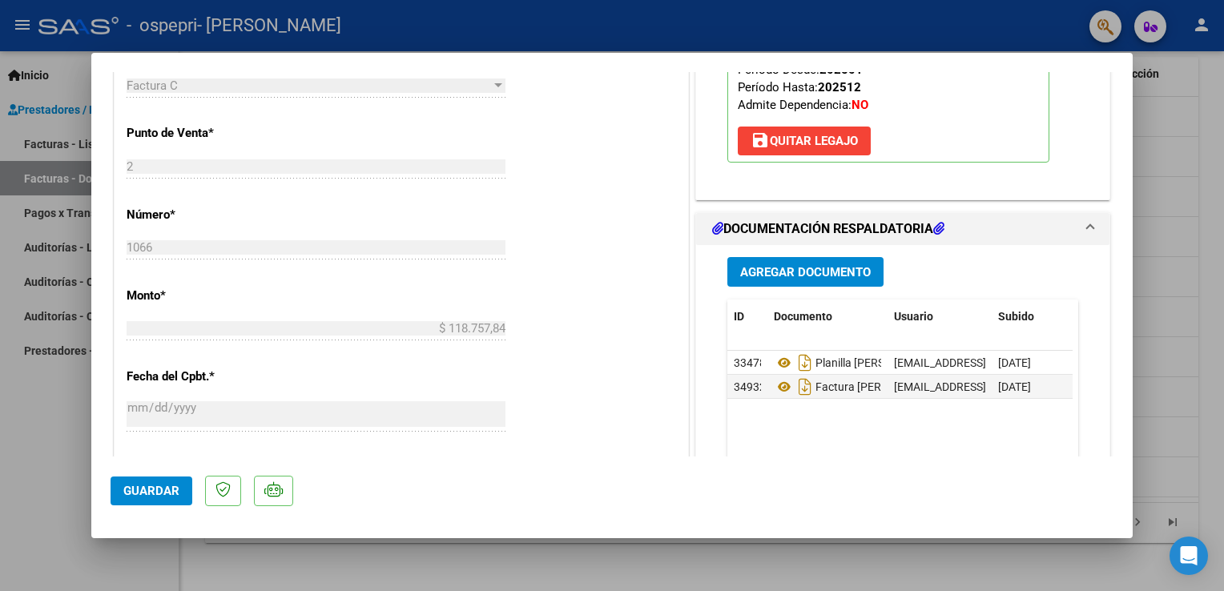
click at [712, 229] on icon at bounding box center [717, 228] width 11 height 13
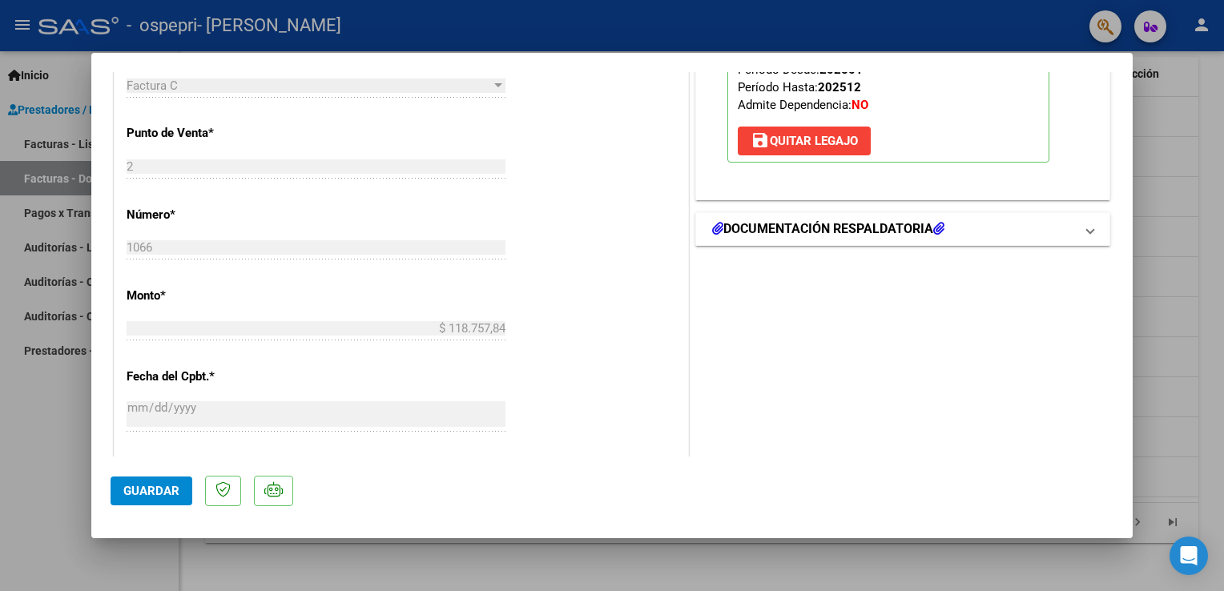
click at [712, 229] on icon at bounding box center [717, 228] width 11 height 13
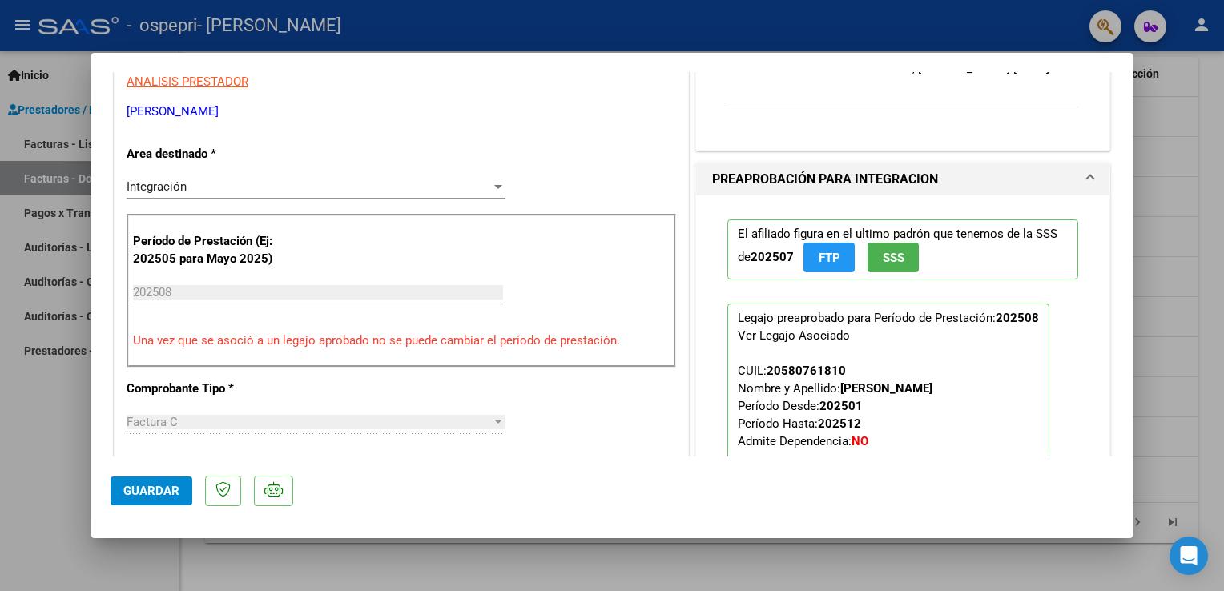
scroll to position [0, 0]
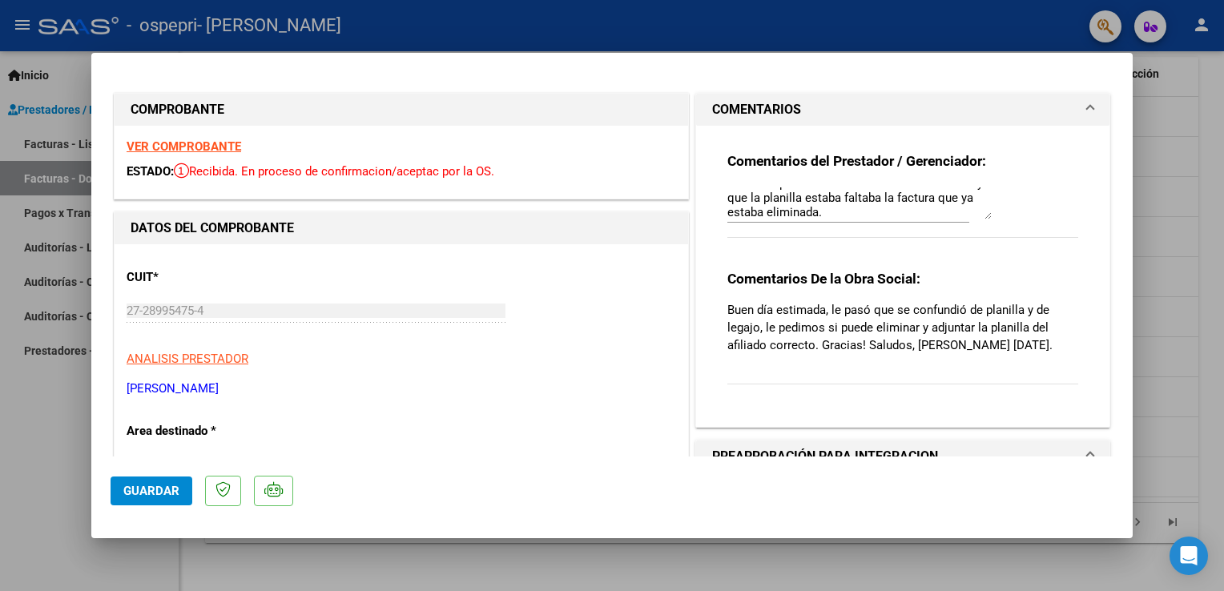
click at [1125, 58] on mat-dialog-container "COMPROBANTE VER COMPROBANTE ESTADO: Recibida. En proceso de confirmacion/acepta…" at bounding box center [612, 296] width 1042 height 486
click at [1164, 136] on div at bounding box center [612, 295] width 1224 height 591
type input "$ 0,00"
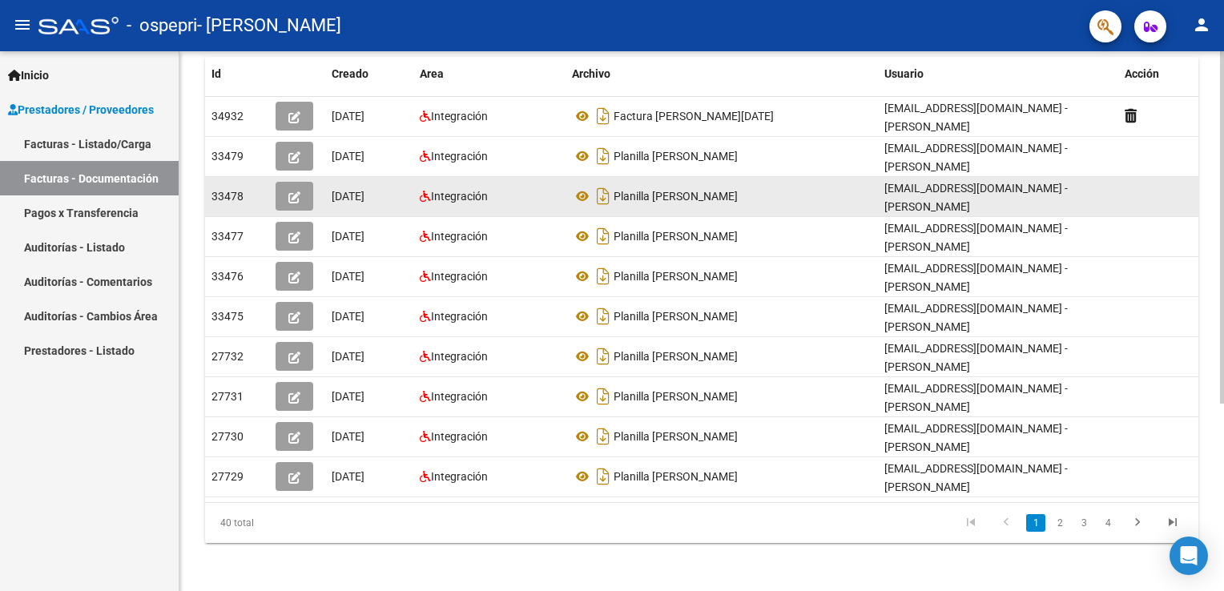
click at [535, 188] on div "Integración" at bounding box center [489, 196] width 139 height 18
click at [231, 187] on div "33478" at bounding box center [237, 196] width 51 height 18
drag, startPoint x: 231, startPoint y: 186, endPoint x: 293, endPoint y: 199, distance: 63.8
click at [293, 199] on icon "button" at bounding box center [294, 197] width 12 height 12
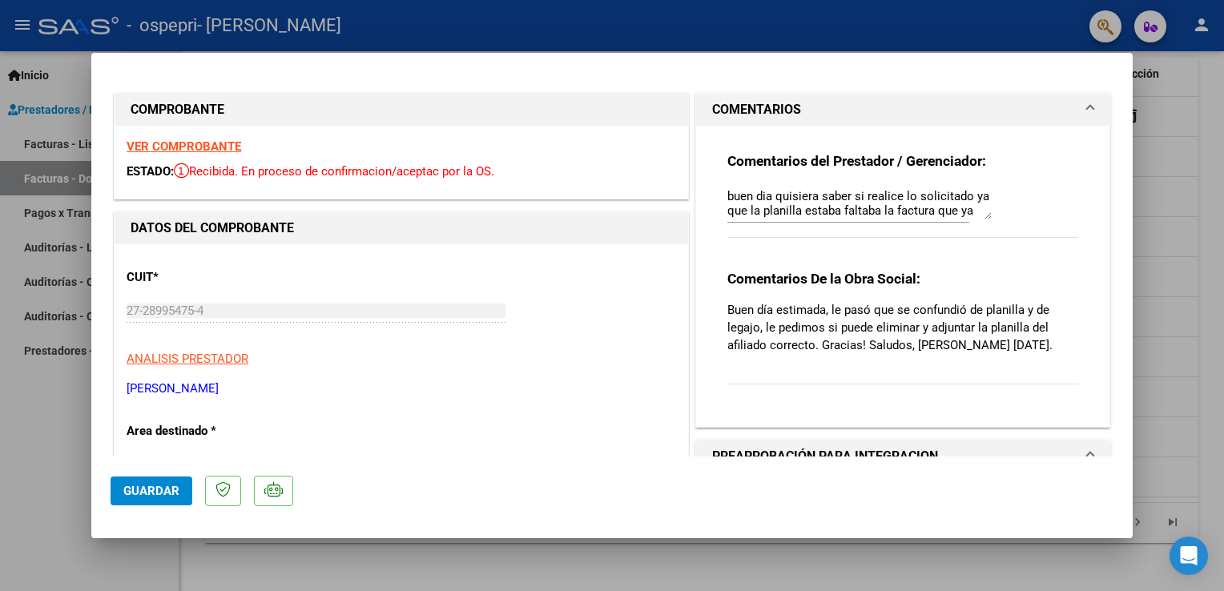
click at [1164, 211] on div at bounding box center [612, 295] width 1224 height 591
type input "$ 0,00"
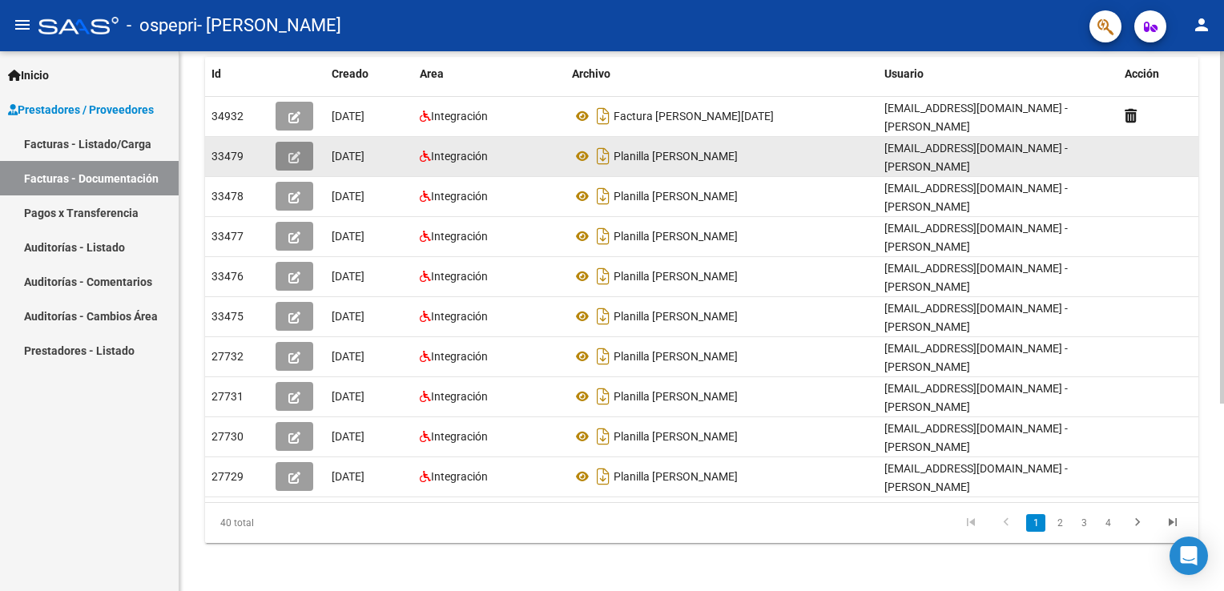
click at [300, 156] on button "button" at bounding box center [295, 156] width 38 height 29
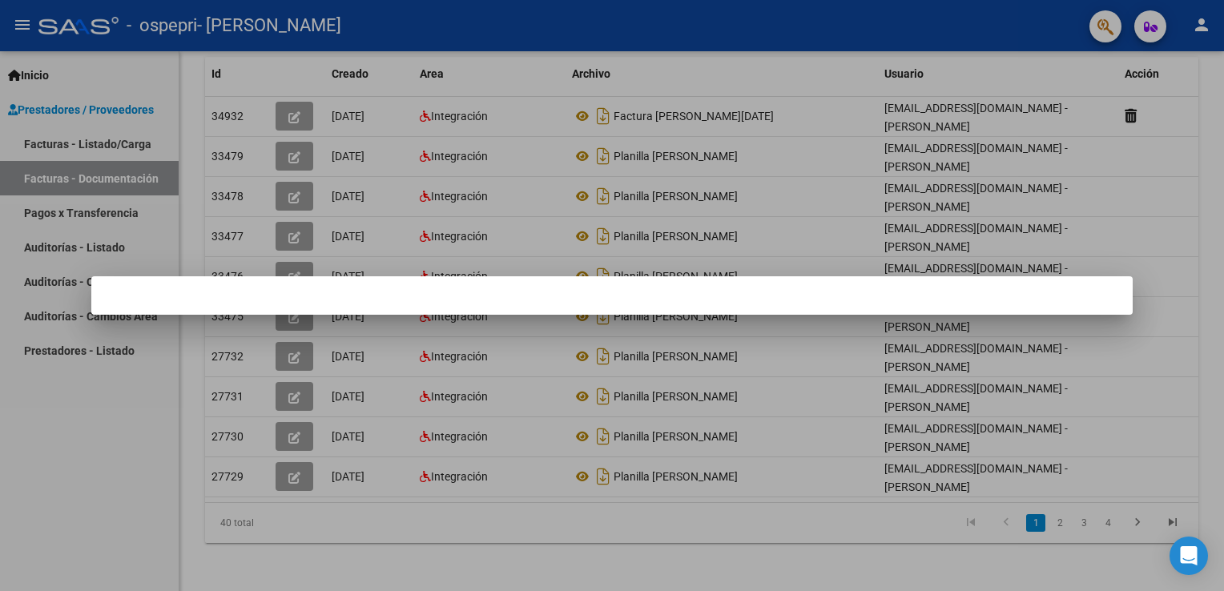
click at [300, 156] on div at bounding box center [612, 295] width 1224 height 591
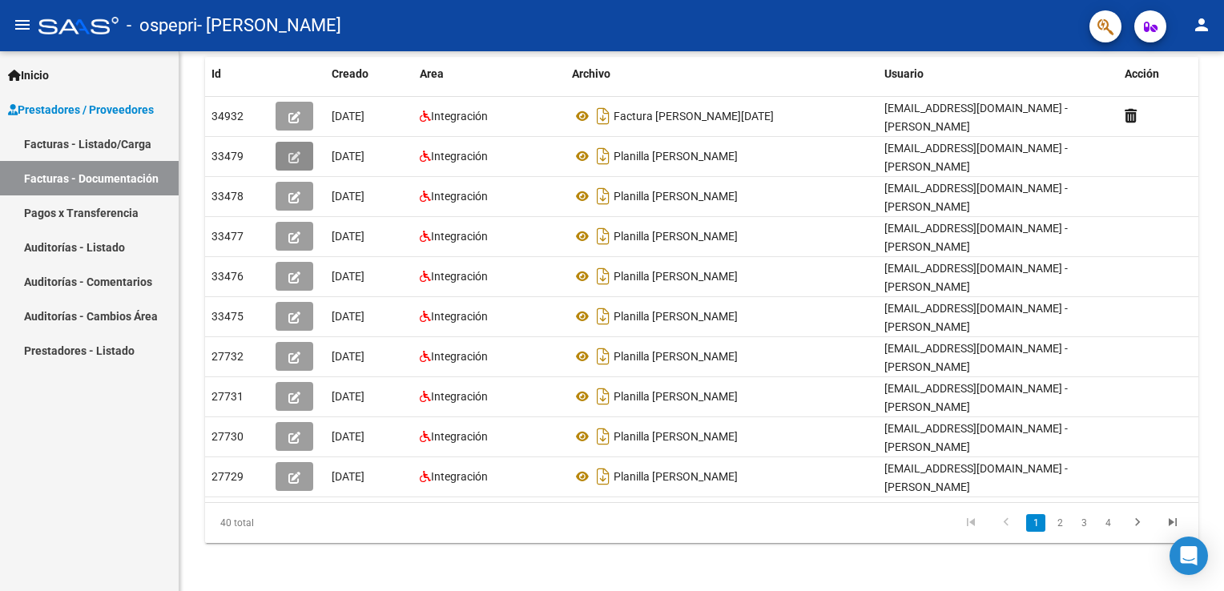
click at [300, 156] on button "button" at bounding box center [295, 156] width 38 height 29
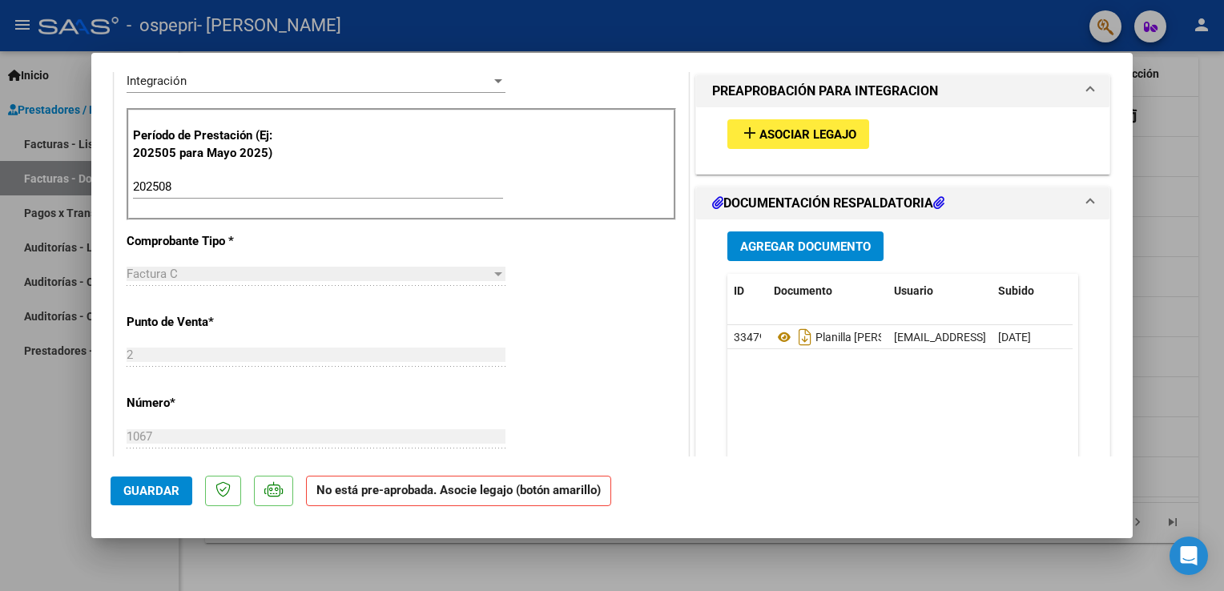
scroll to position [405, 0]
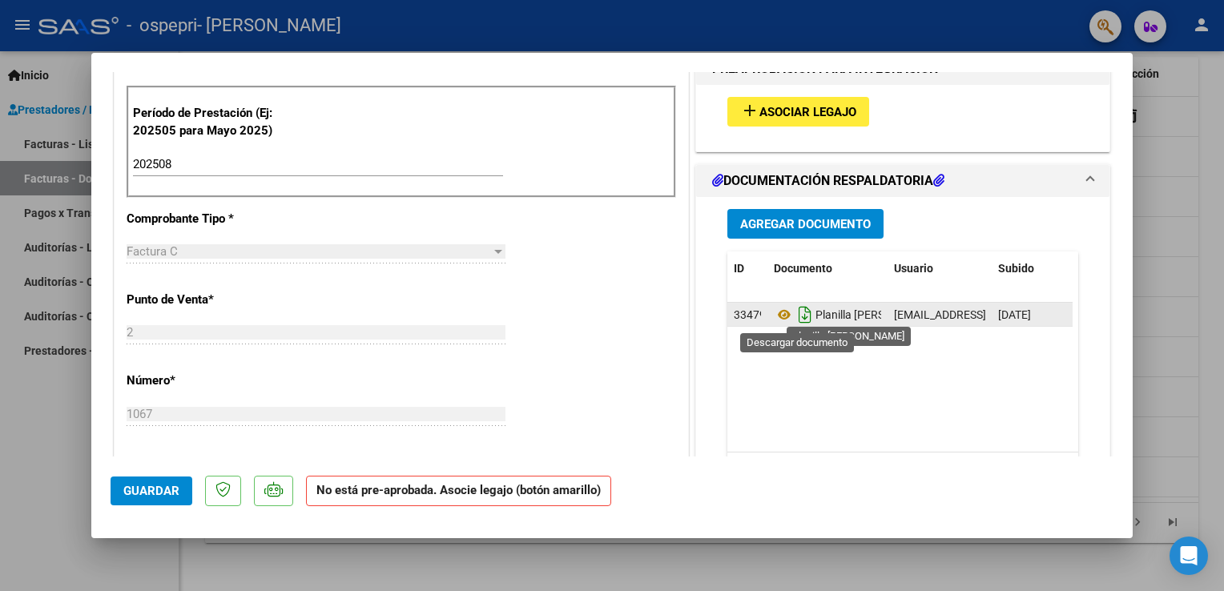
click at [795, 313] on icon "Descargar documento" at bounding box center [805, 315] width 21 height 26
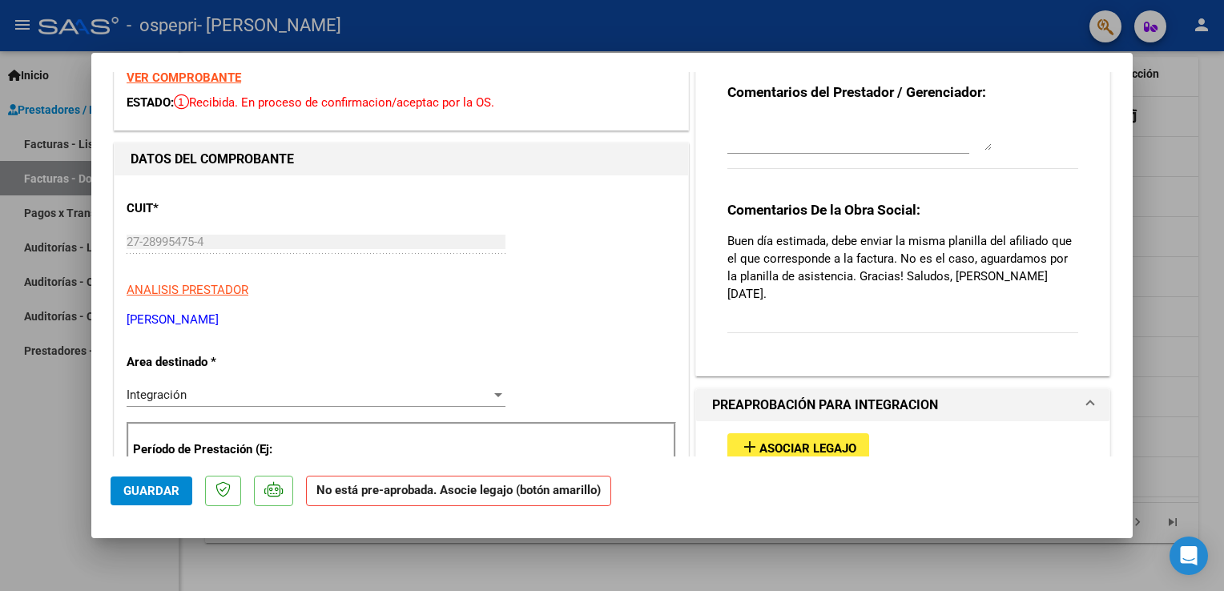
click at [1164, 180] on html "menu - ospepri - [PERSON_NAME] person Inicio Instructivos Contacto OS Prestador…" at bounding box center [612, 295] width 1224 height 591
click at [1164, 143] on div at bounding box center [612, 295] width 1224 height 591
type input "$ 0,00"
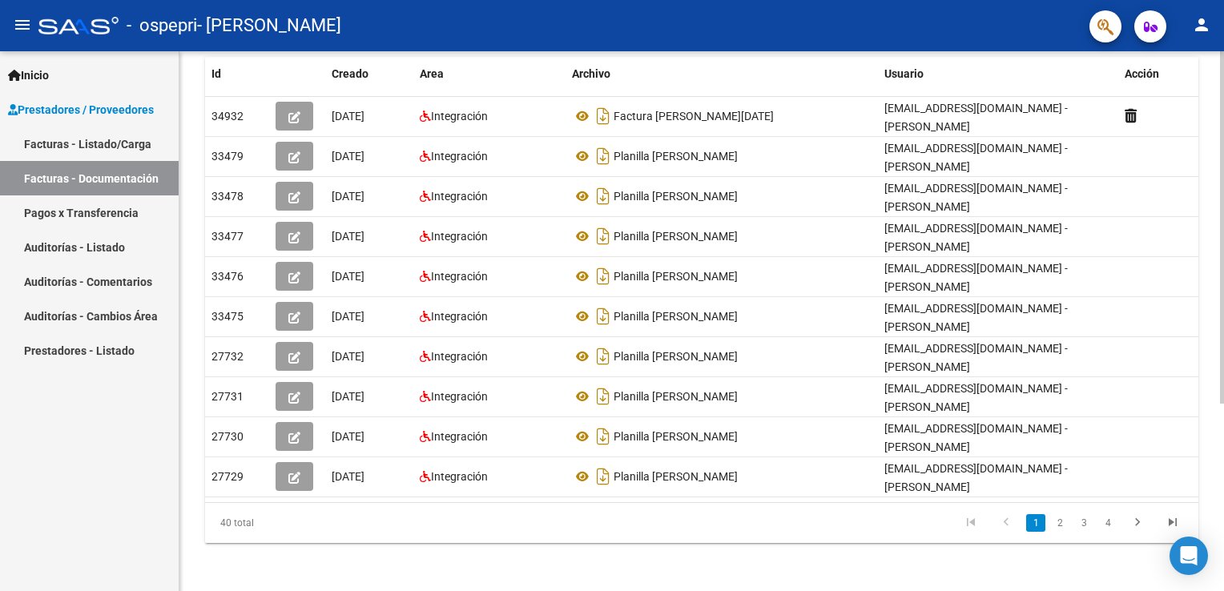
click at [1164, 101] on div "PRESTADORES -> Comprobantes - Documentación Respaldatoria cloud_download Export…" at bounding box center [701, 179] width 1045 height 830
drag, startPoint x: 1219, startPoint y: 101, endPoint x: 1220, endPoint y: 203, distance: 101.8
click at [1164, 203] on div "PRESTADORES -> Comprobantes - Documentación Respaldatoria cloud_download Export…" at bounding box center [703, 179] width 1049 height 830
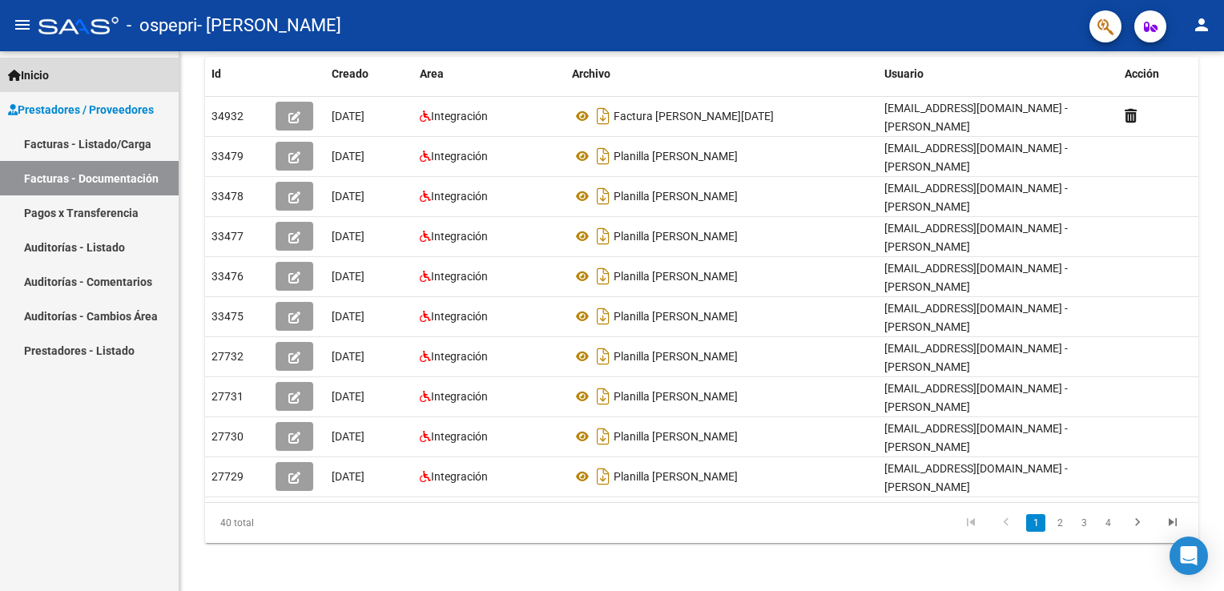
click at [70, 67] on link "Inicio" at bounding box center [89, 75] width 179 height 34
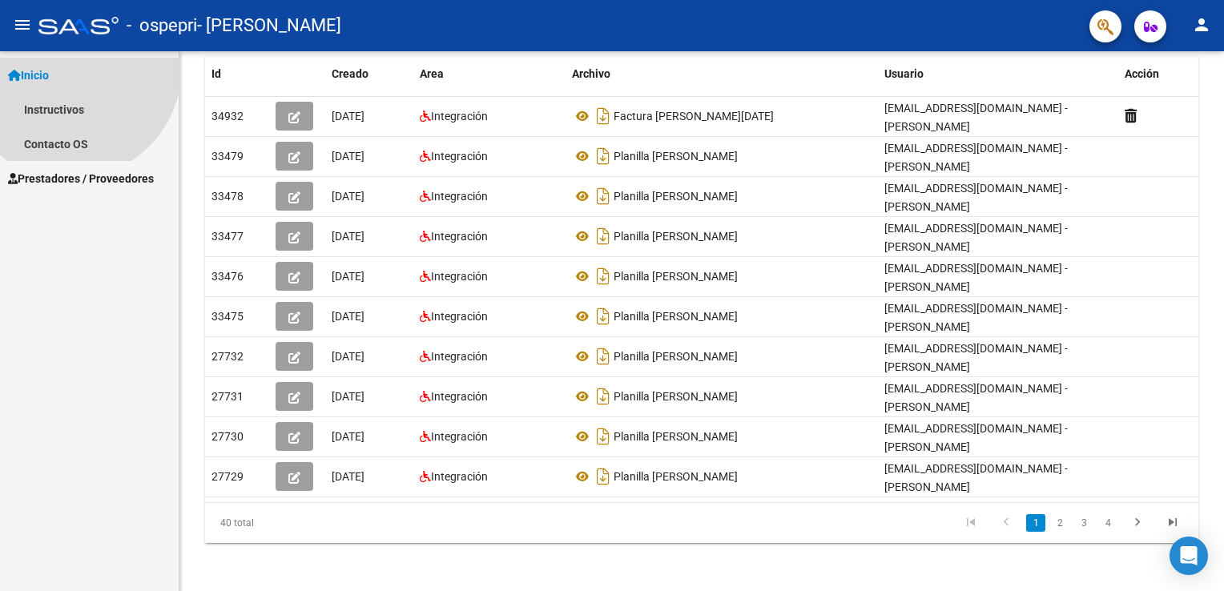
click at [70, 67] on link "Inicio" at bounding box center [89, 75] width 179 height 34
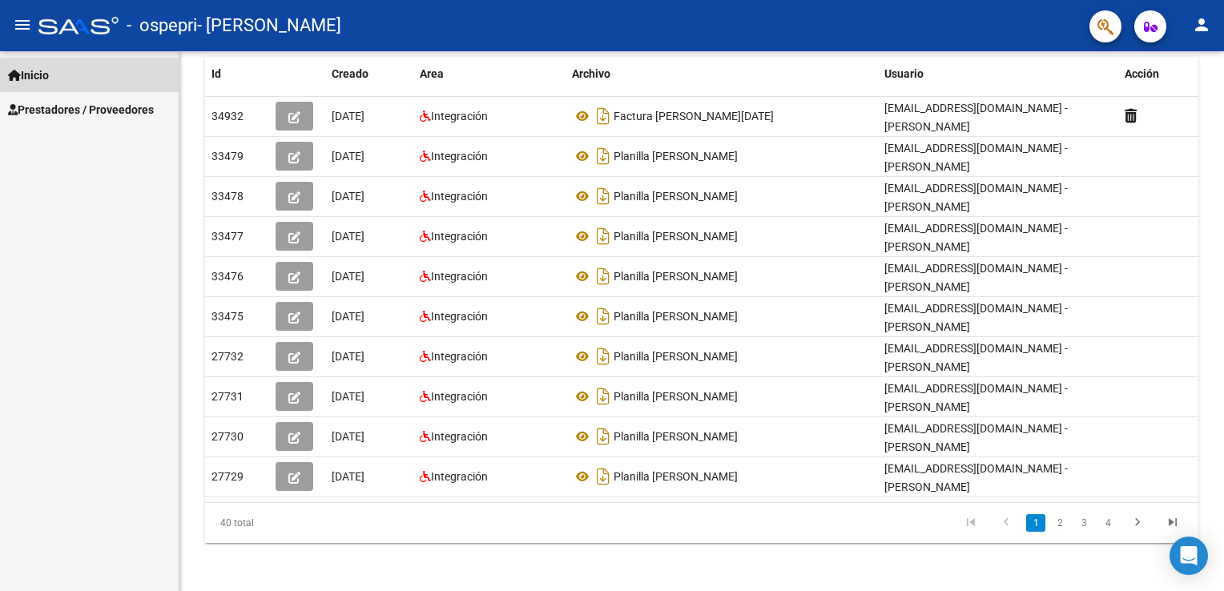
drag, startPoint x: 70, startPoint y: 67, endPoint x: 37, endPoint y: 74, distance: 33.5
click at [37, 74] on span "Inicio" at bounding box center [28, 75] width 41 height 18
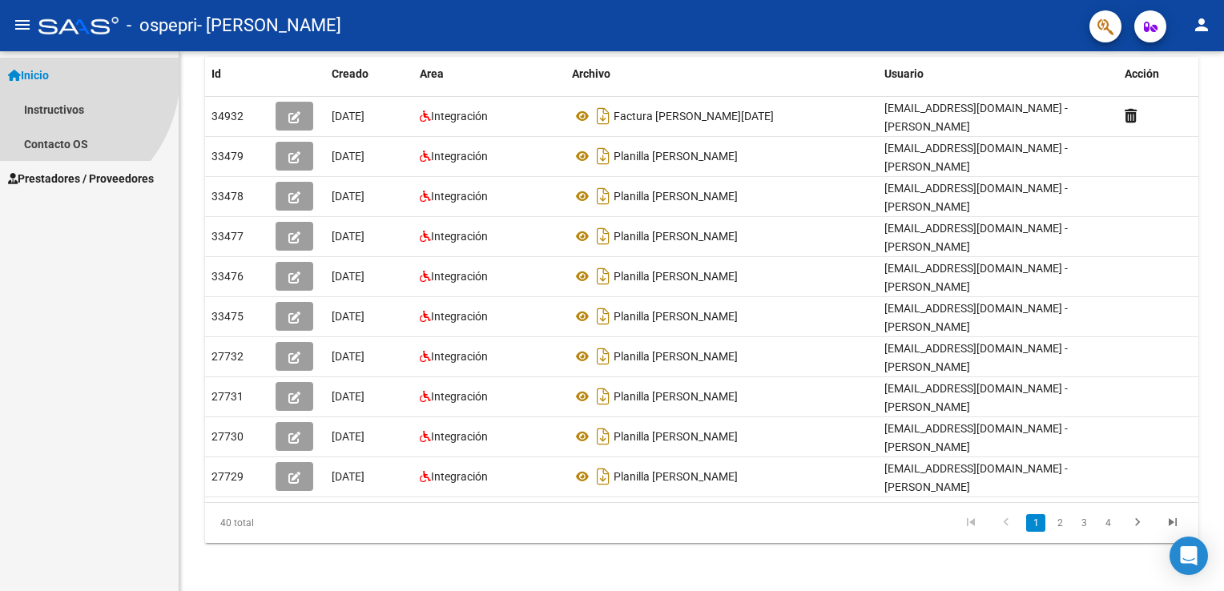
click at [37, 74] on span "Inicio" at bounding box center [28, 75] width 41 height 18
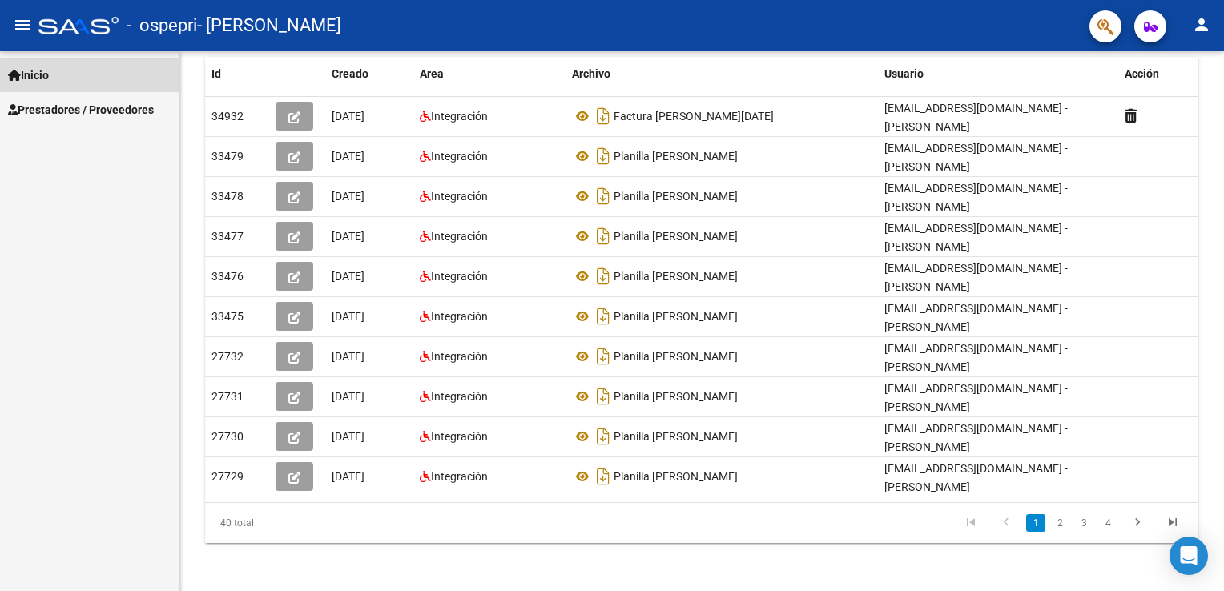
click at [37, 74] on span "Inicio" at bounding box center [28, 75] width 41 height 18
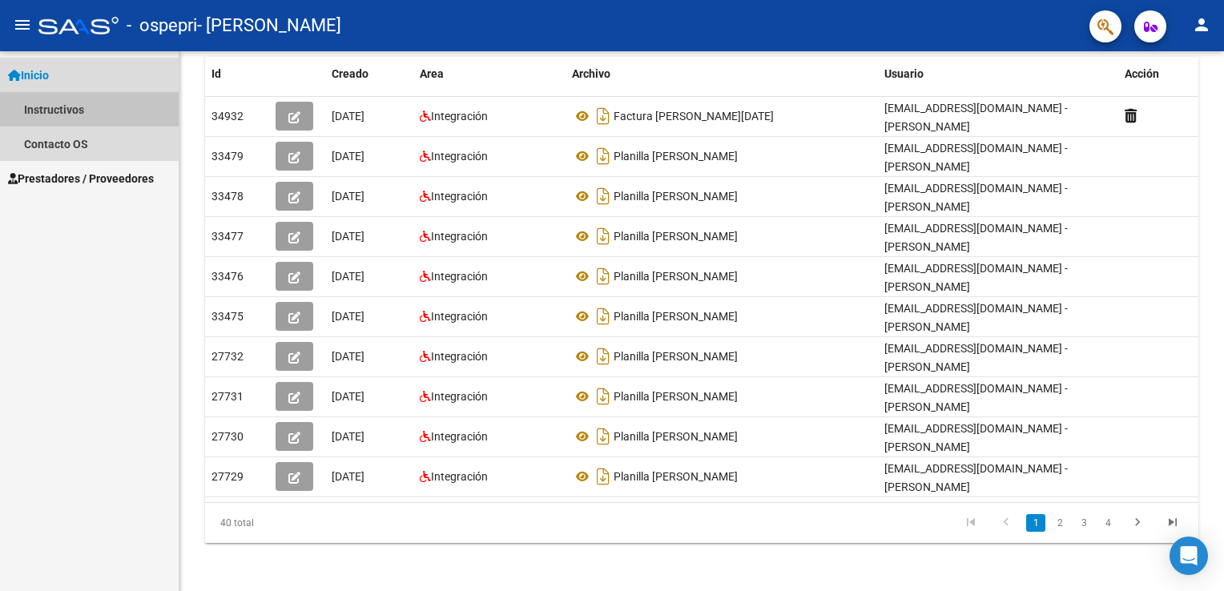
click at [45, 107] on link "Instructivos" at bounding box center [89, 109] width 179 height 34
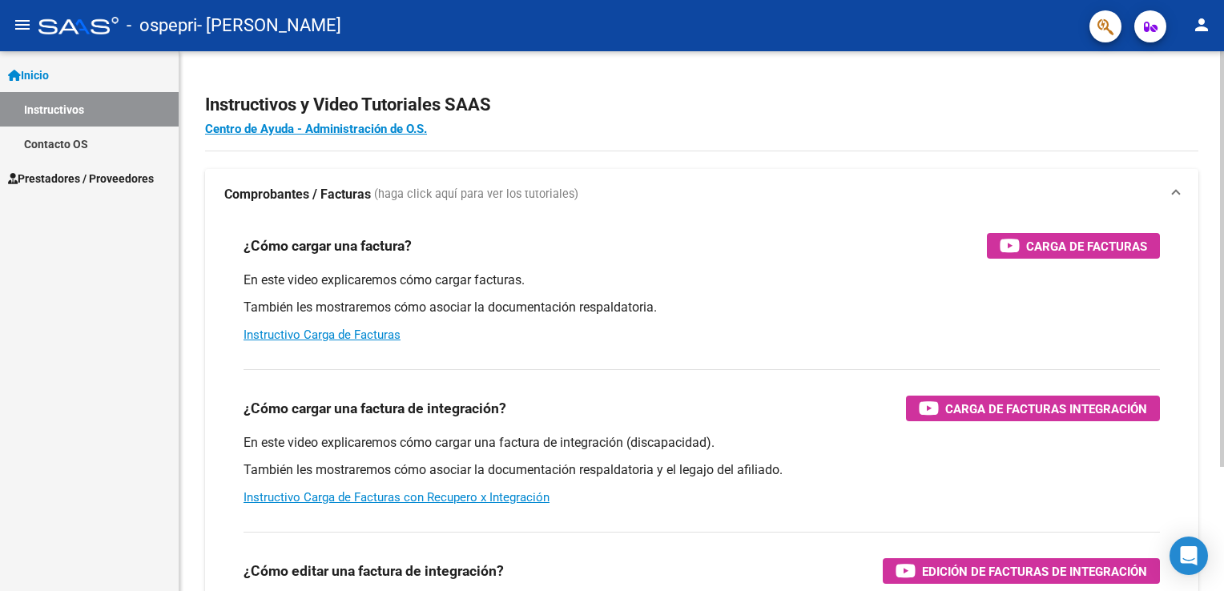
click at [1164, 127] on div at bounding box center [1222, 321] width 4 height 540
click at [838, 276] on p "En este video explicaremos cómo cargar facturas." at bounding box center [702, 281] width 917 height 18
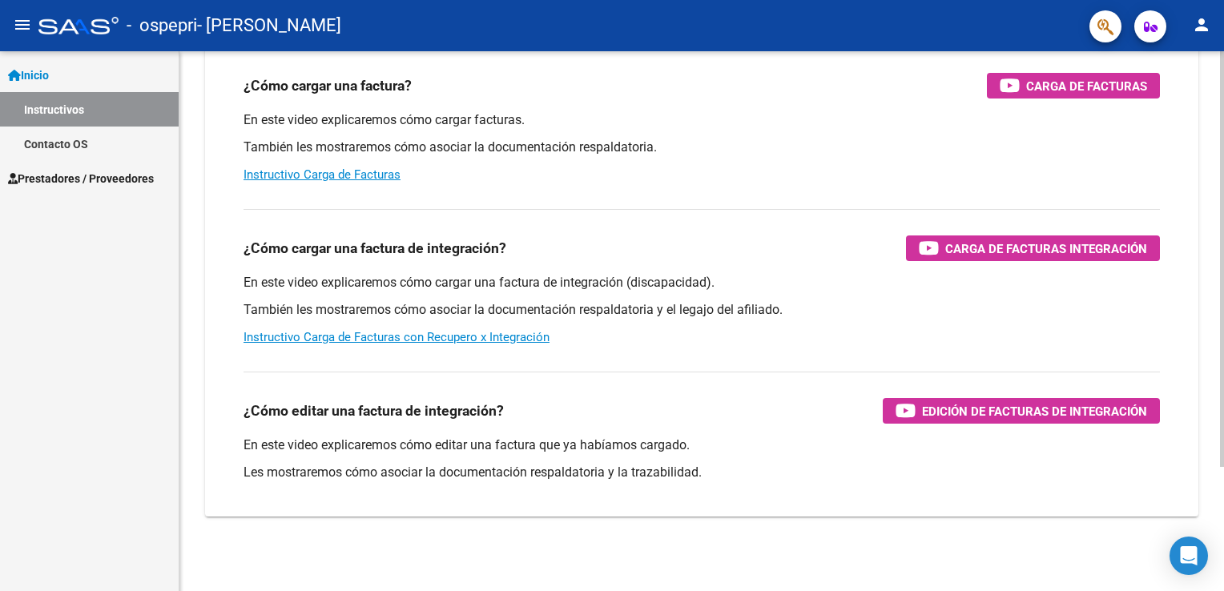
scroll to position [162, 0]
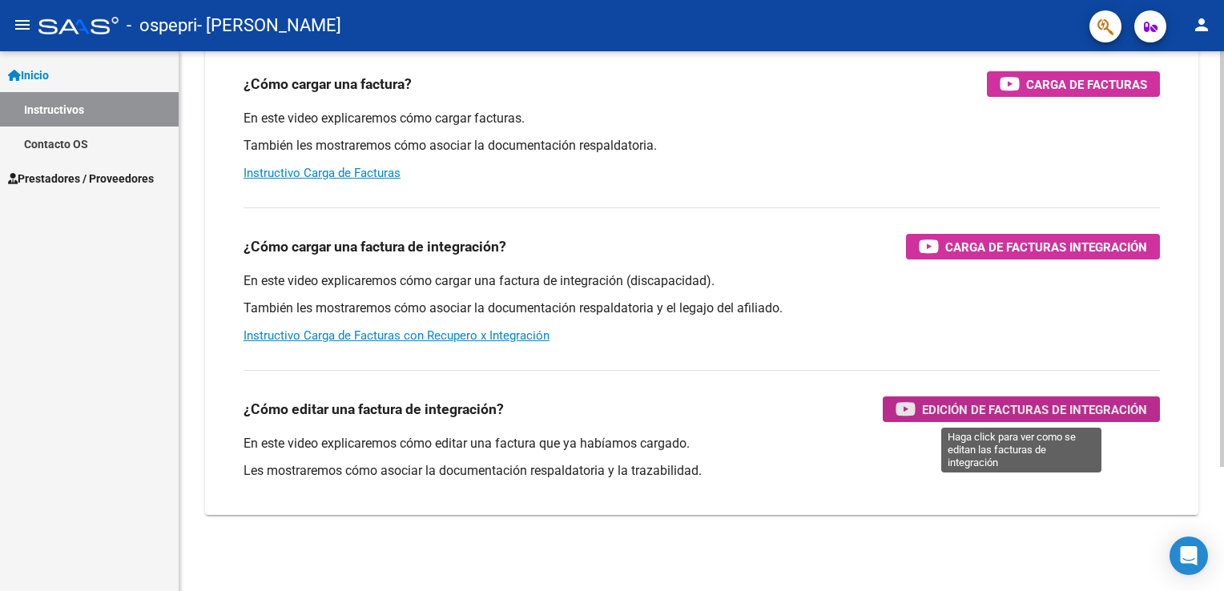
click at [1023, 408] on span "Edición de Facturas de integración" at bounding box center [1034, 410] width 225 height 20
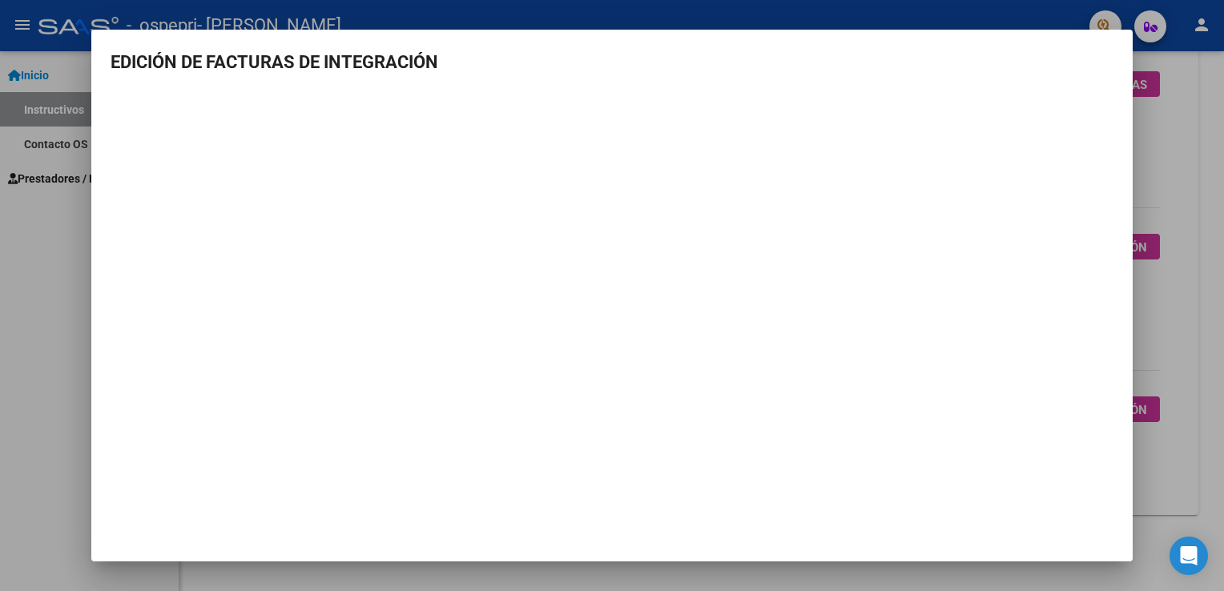
click at [458, 490] on mat-dialog-container "EDICIÓN DE FACTURAS DE INTEGRACIÓN" at bounding box center [612, 296] width 1042 height 532
click at [1098, 47] on mat-dialog-container "EDICIÓN DE FACTURAS DE INTEGRACIÓN" at bounding box center [612, 296] width 1042 height 532
click at [920, 21] on div at bounding box center [612, 295] width 1224 height 591
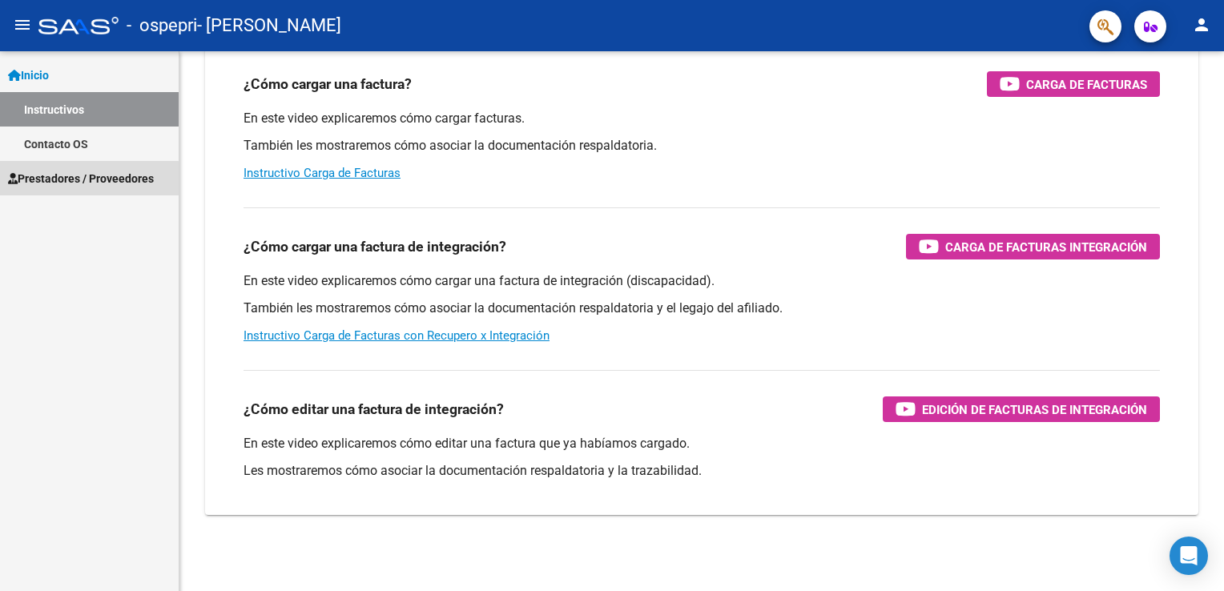
click at [74, 187] on link "Prestadores / Proveedores" at bounding box center [89, 178] width 179 height 34
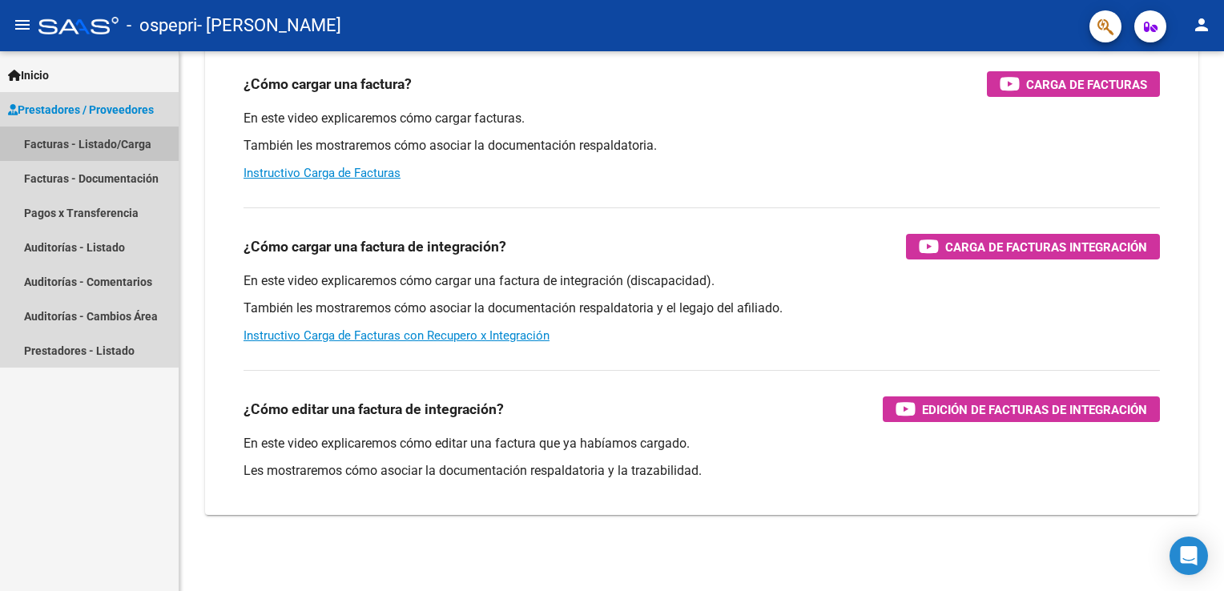
click at [120, 143] on link "Facturas - Listado/Carga" at bounding box center [89, 144] width 179 height 34
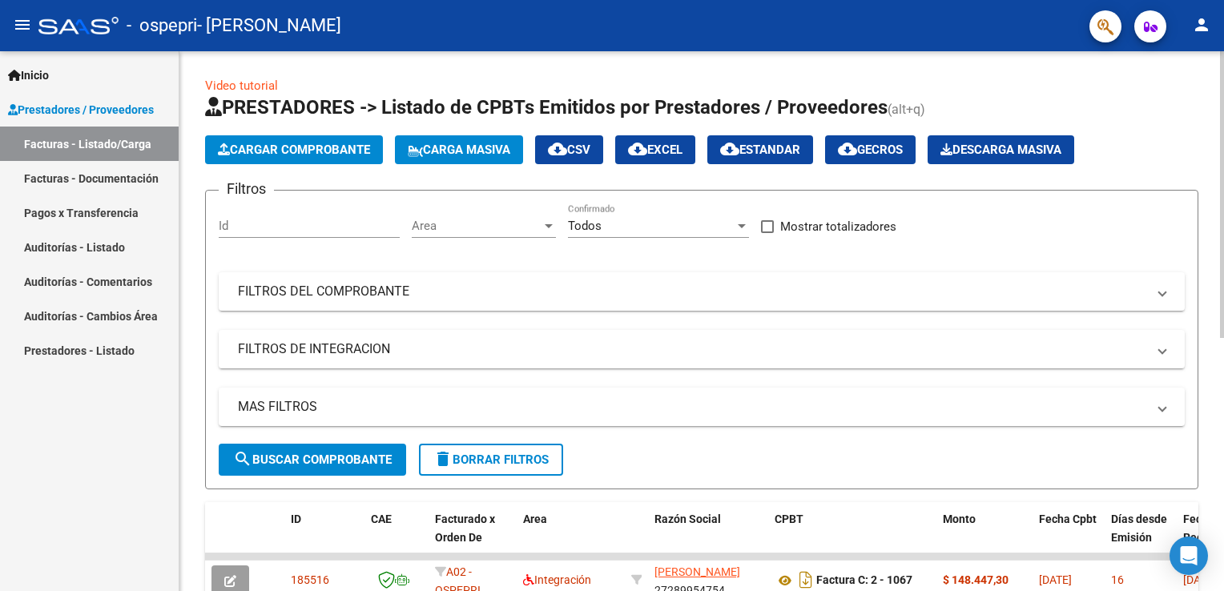
scroll to position [477, 0]
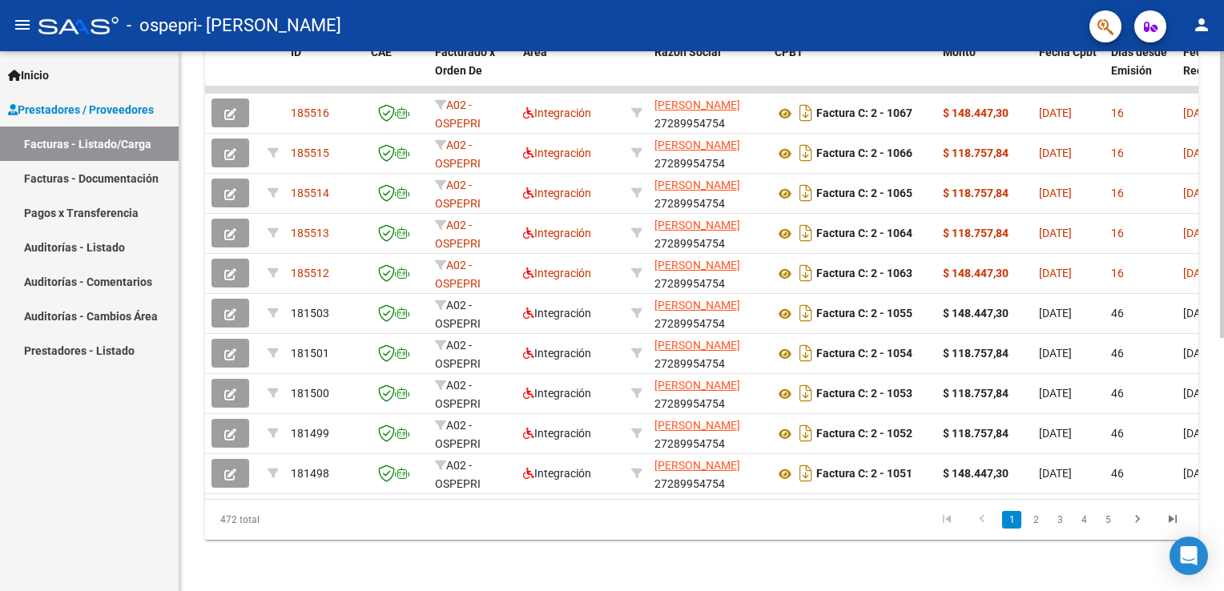
click at [1164, 480] on div at bounding box center [1222, 321] width 4 height 540
click at [820, 532] on datatable-pager "1 2 3 4 5" at bounding box center [799, 519] width 781 height 27
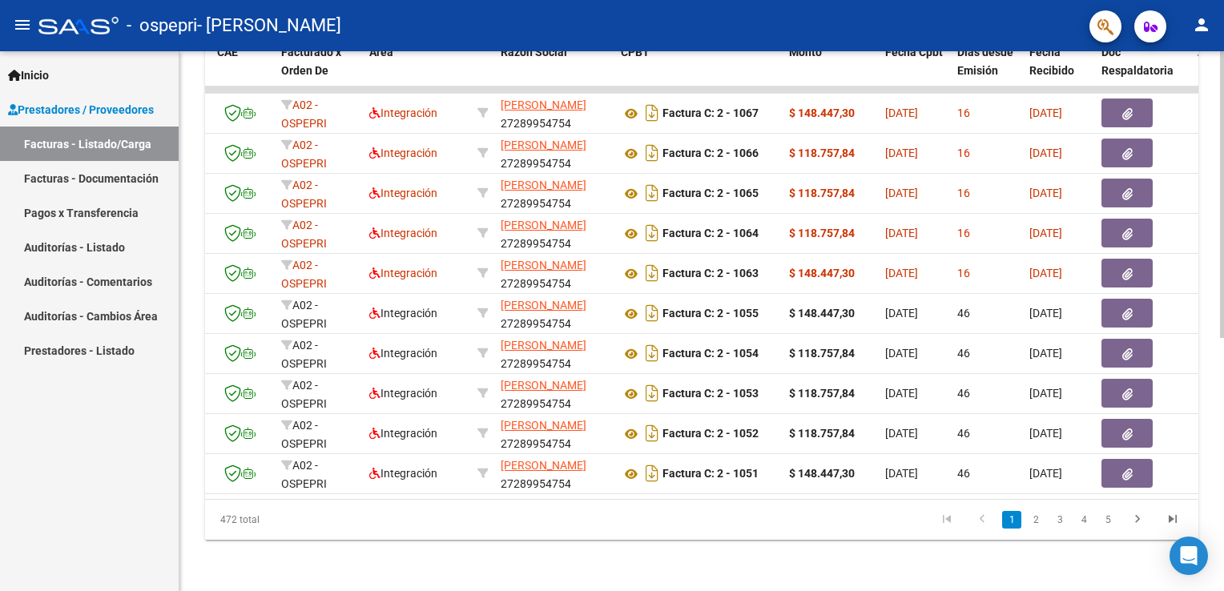
scroll to position [0, 0]
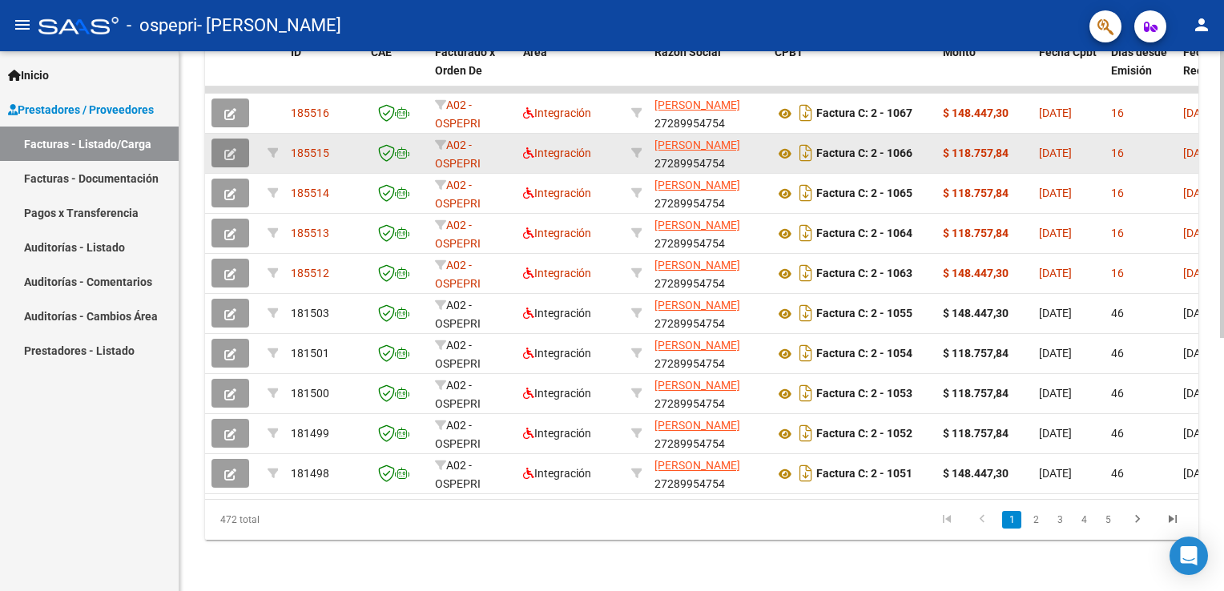
click at [241, 140] on button "button" at bounding box center [231, 153] width 38 height 29
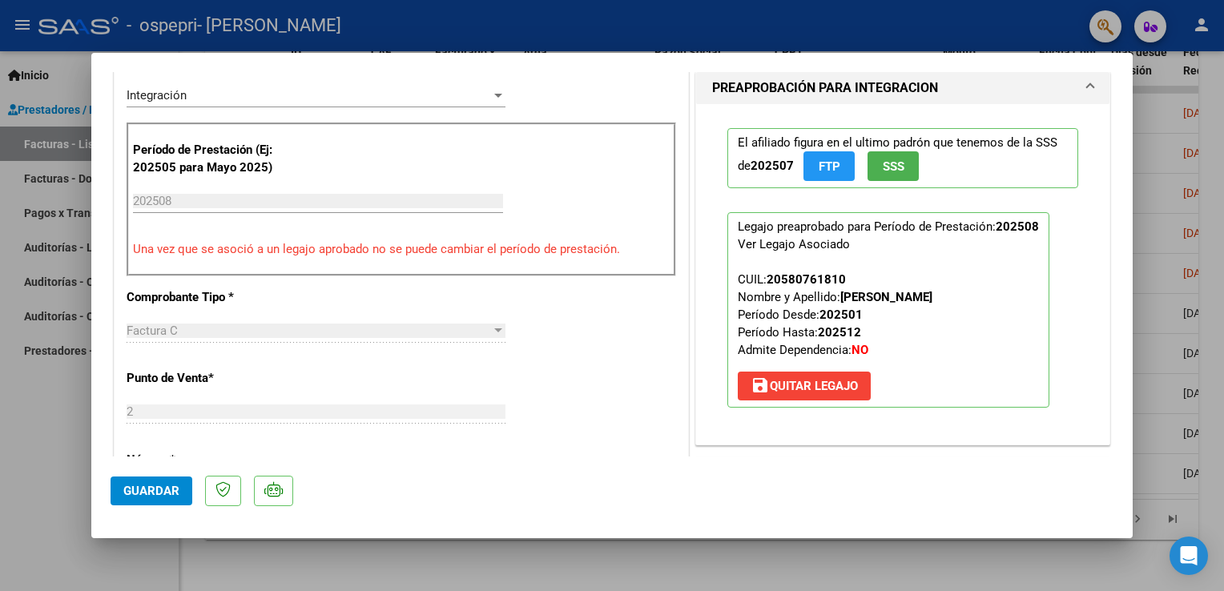
scroll to position [32, 0]
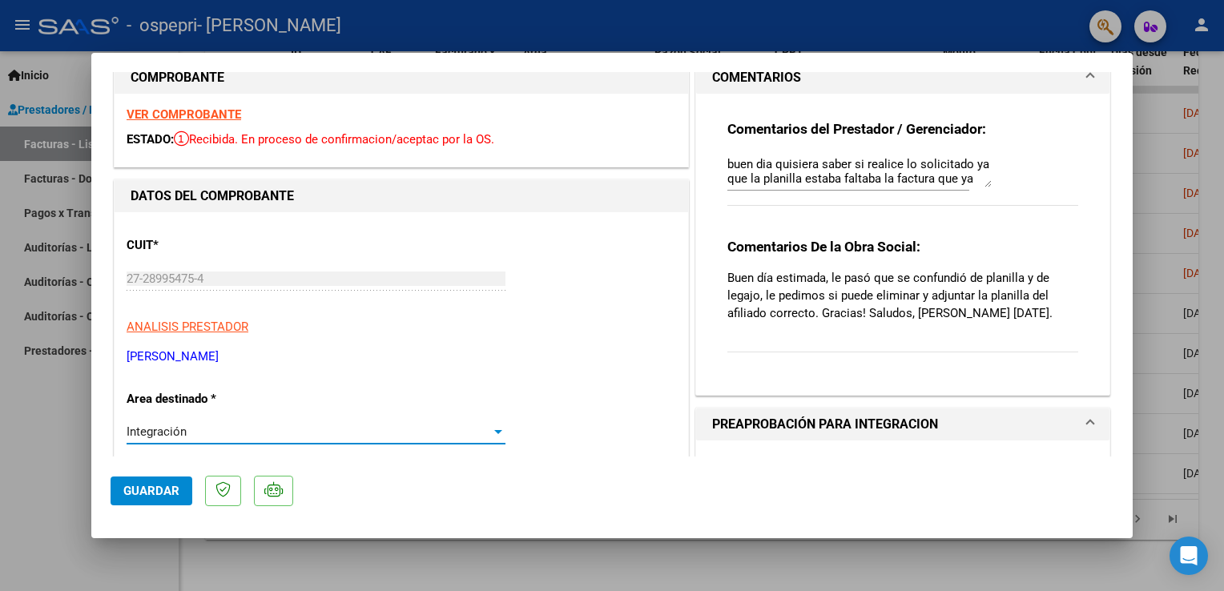
click at [494, 430] on div at bounding box center [498, 432] width 8 height 4
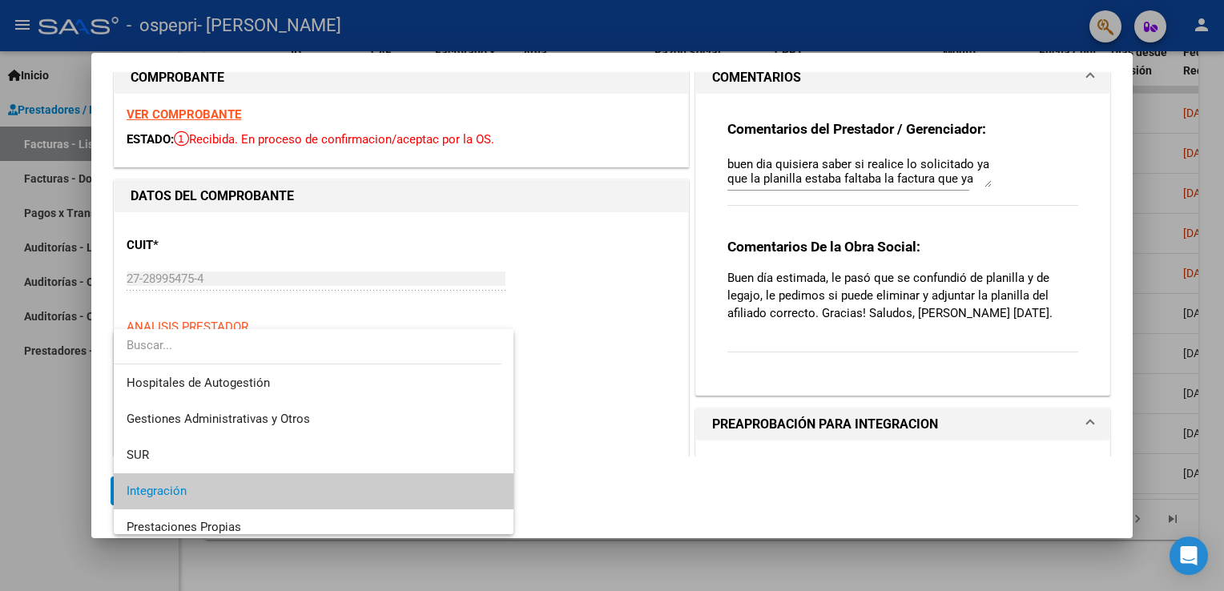
scroll to position [59, 0]
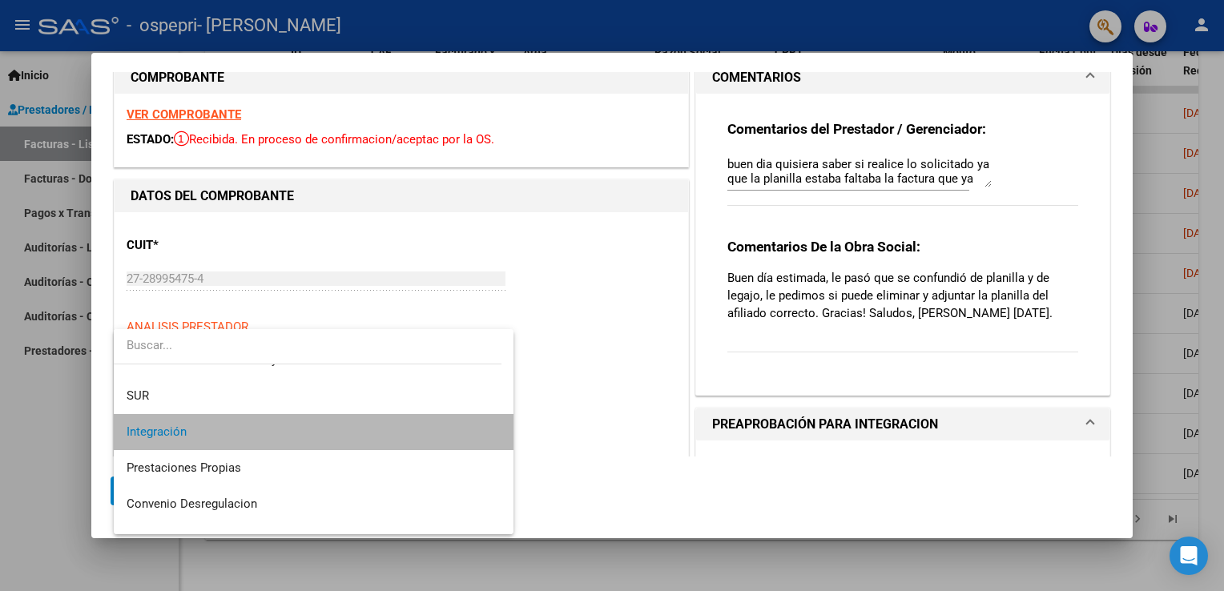
click at [453, 433] on span "Integración" at bounding box center [314, 432] width 375 height 36
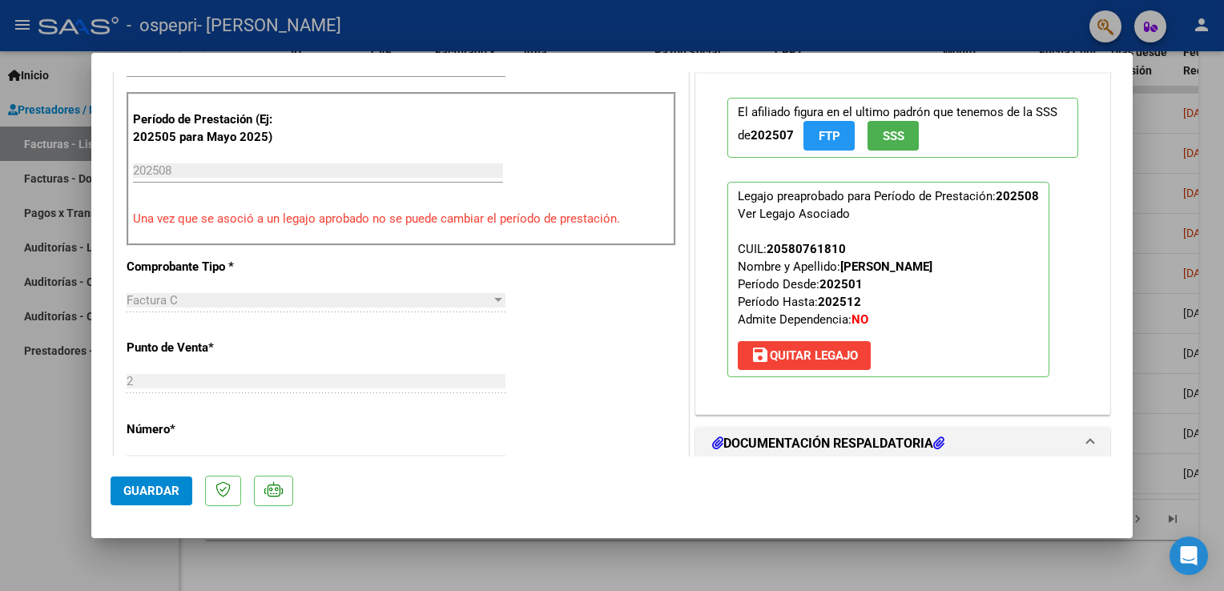
scroll to position [401, 0]
click at [776, 355] on span "save [PERSON_NAME]" at bounding box center [804, 354] width 107 height 14
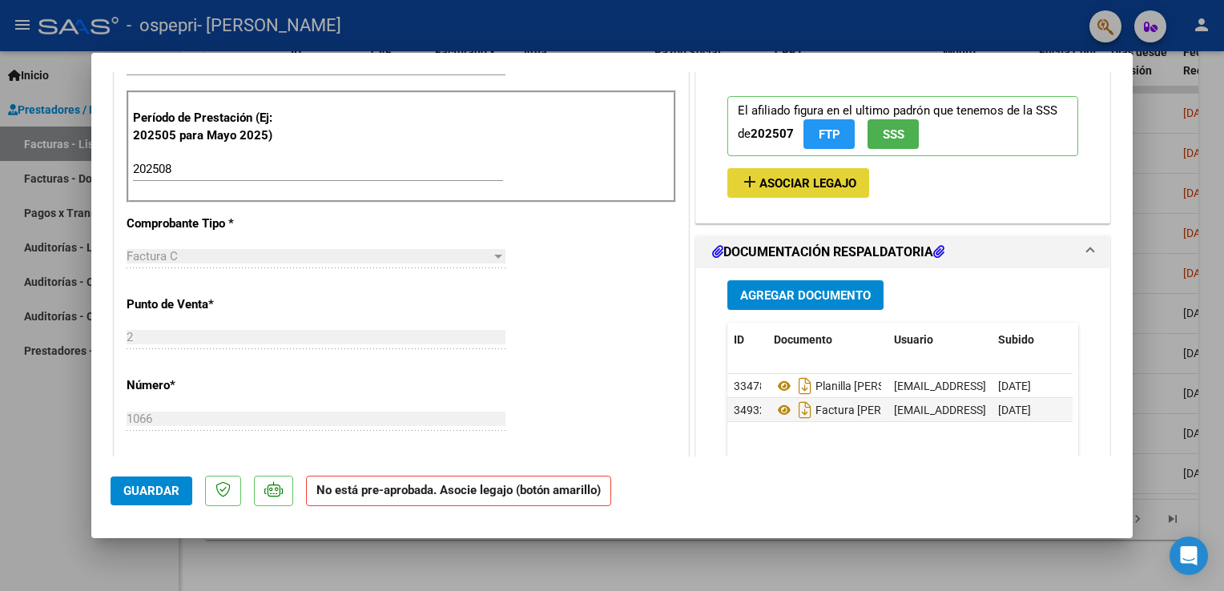
click at [824, 186] on span "Asociar Legajo" at bounding box center [808, 183] width 97 height 14
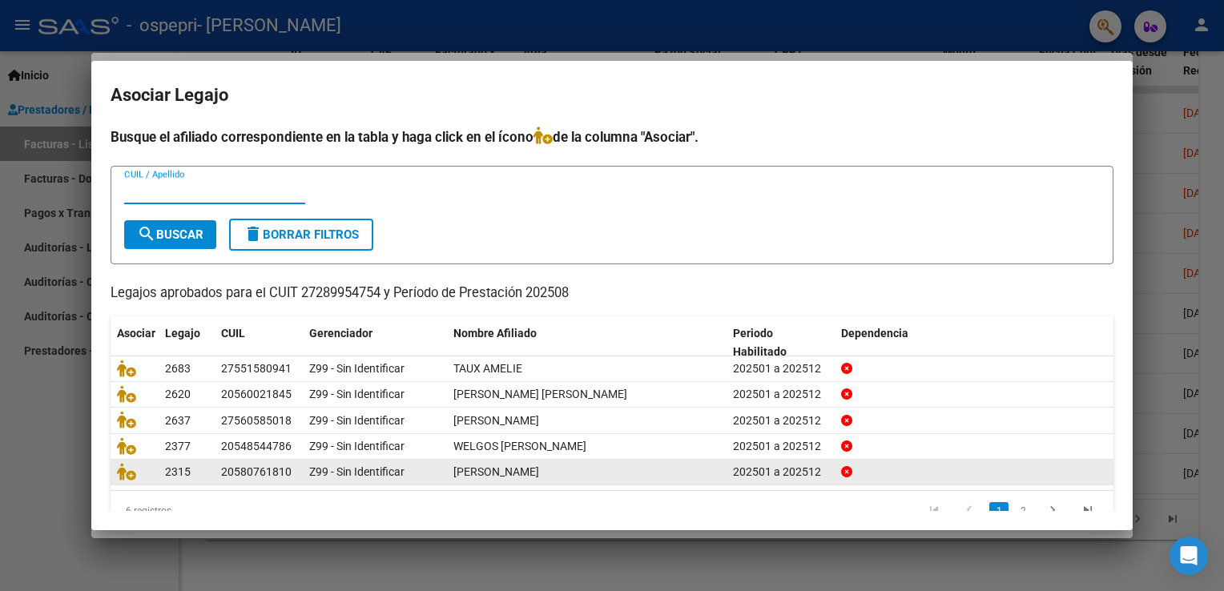
click at [518, 470] on span "[PERSON_NAME]" at bounding box center [496, 471] width 86 height 13
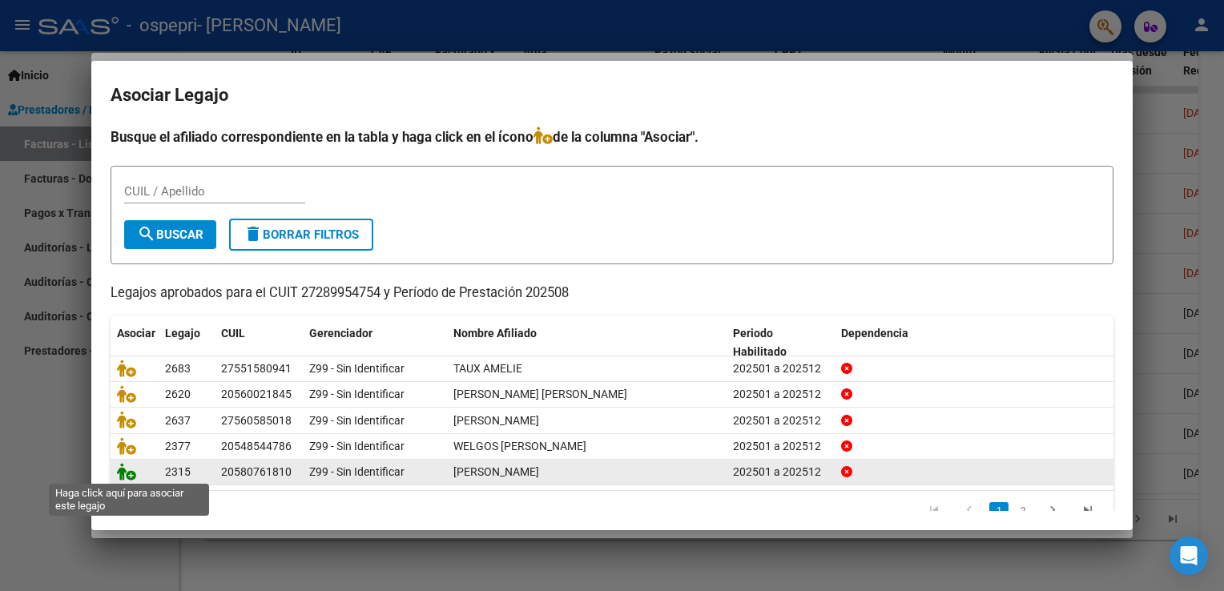
click at [131, 470] on icon at bounding box center [126, 472] width 19 height 18
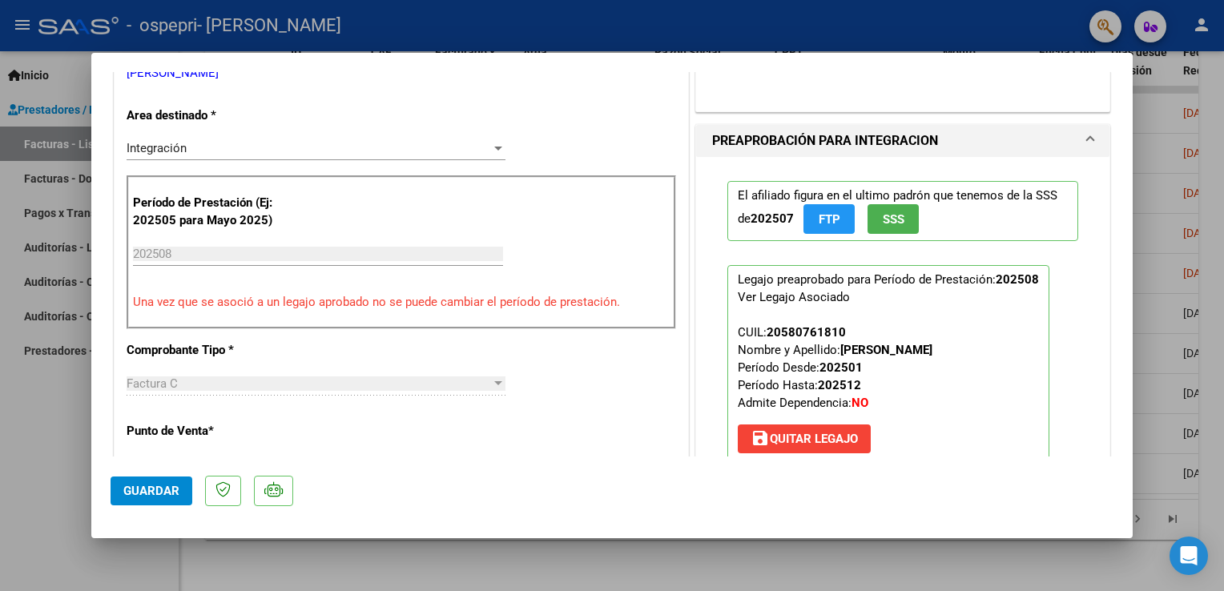
scroll to position [0, 0]
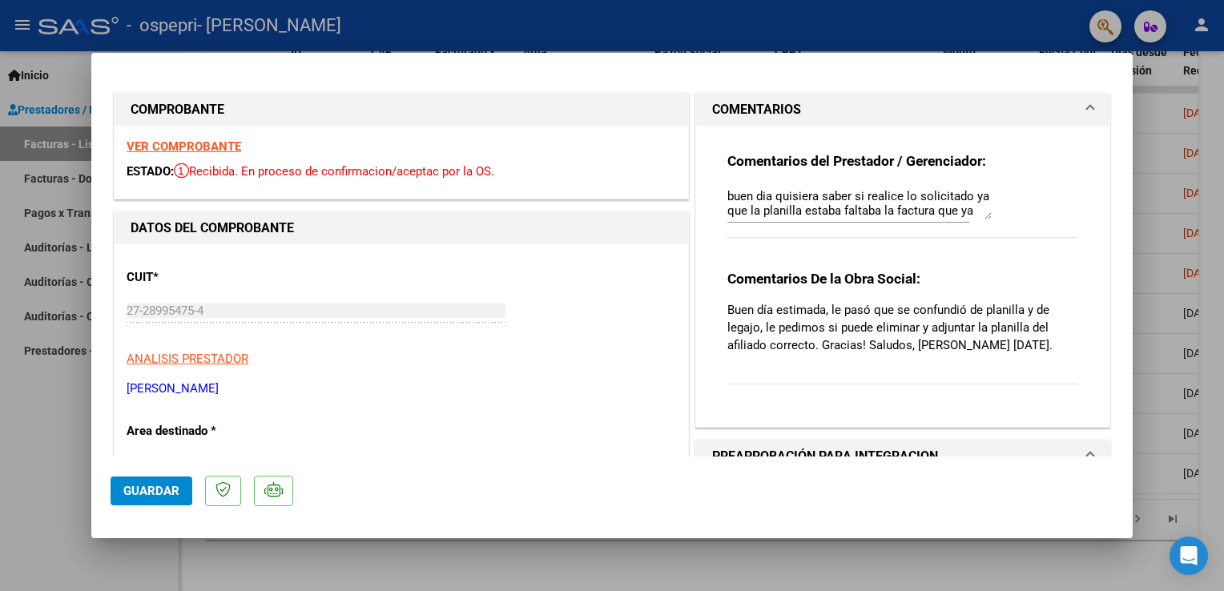
click at [1093, 60] on mat-dialog-container "COMPROBANTE VER COMPROBANTE ESTADO: Recibida. En proceso de confirmacion/acepta…" at bounding box center [612, 296] width 1042 height 486
click at [760, 38] on div at bounding box center [612, 295] width 1224 height 591
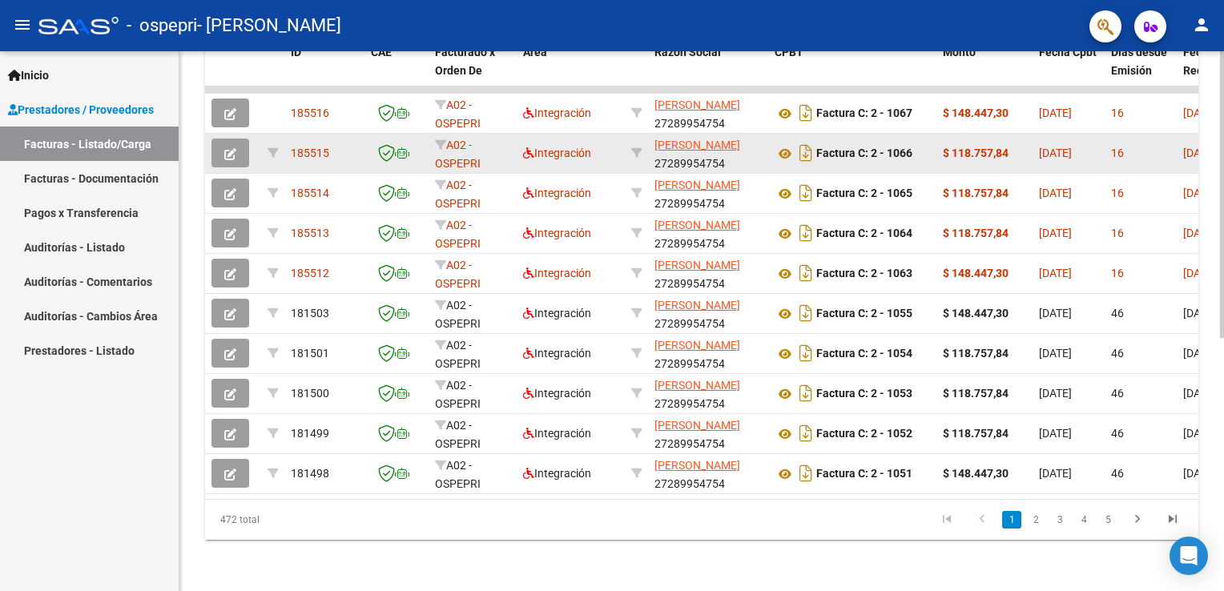
click at [1135, 155] on datatable-body-cell "16" at bounding box center [1141, 153] width 72 height 39
click at [234, 148] on icon "button" at bounding box center [230, 154] width 12 height 12
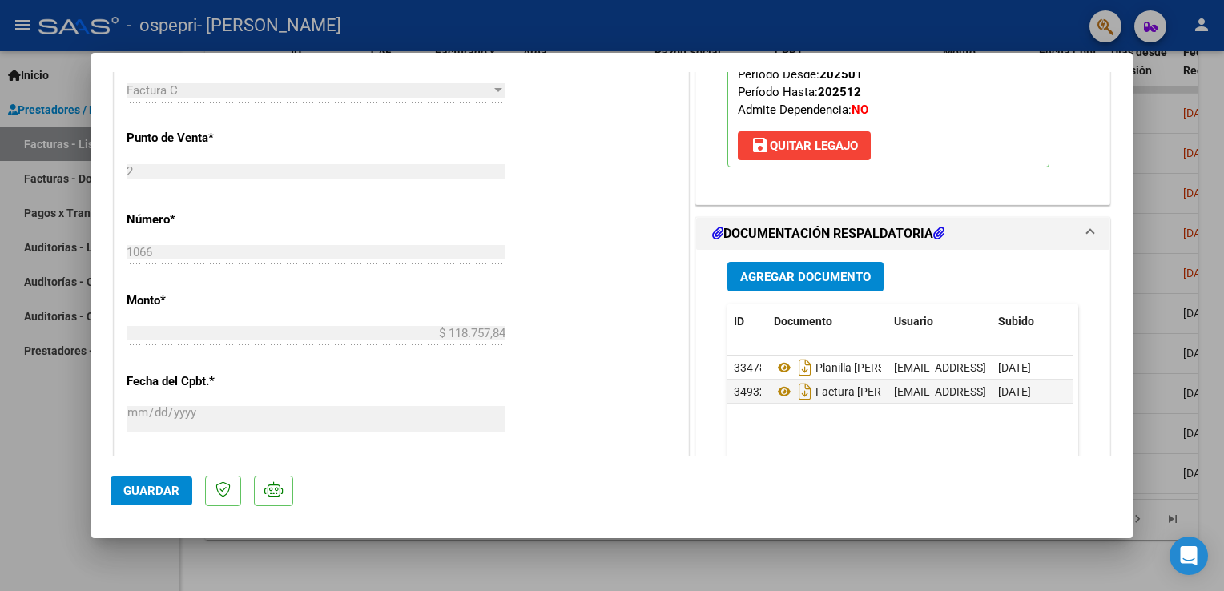
scroll to position [272, 0]
